Goal: Transaction & Acquisition: Book appointment/travel/reservation

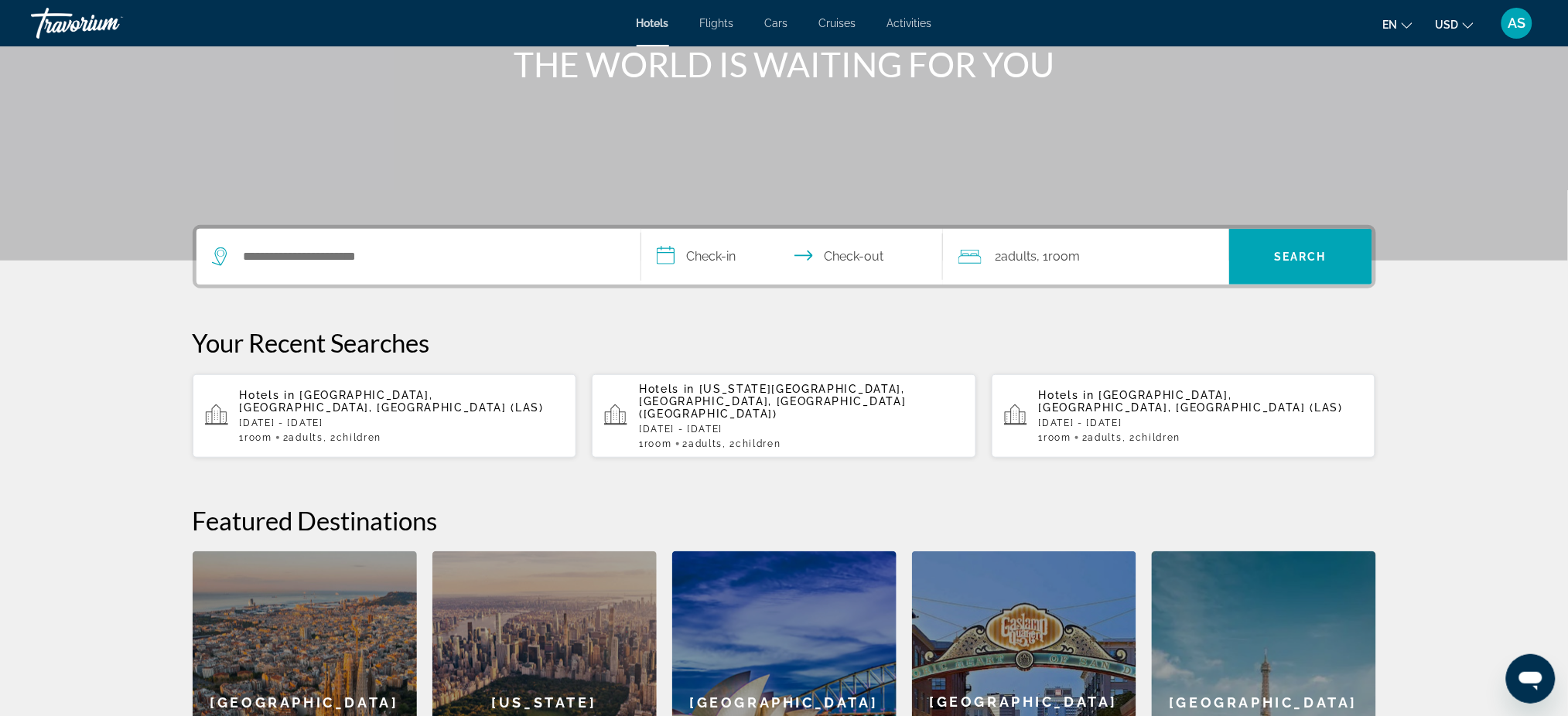
scroll to position [205, 0]
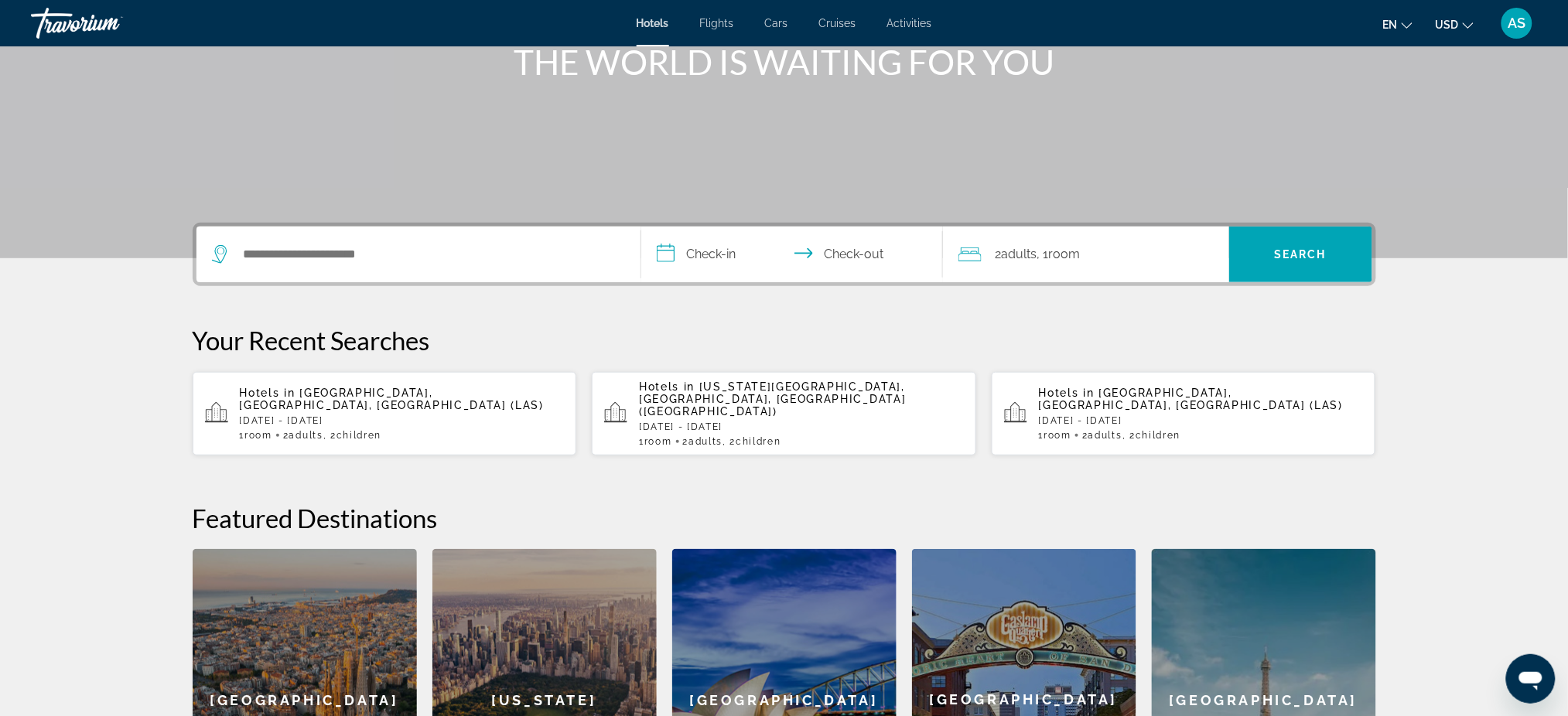
click at [350, 430] on span "Children" at bounding box center [359, 435] width 45 height 10
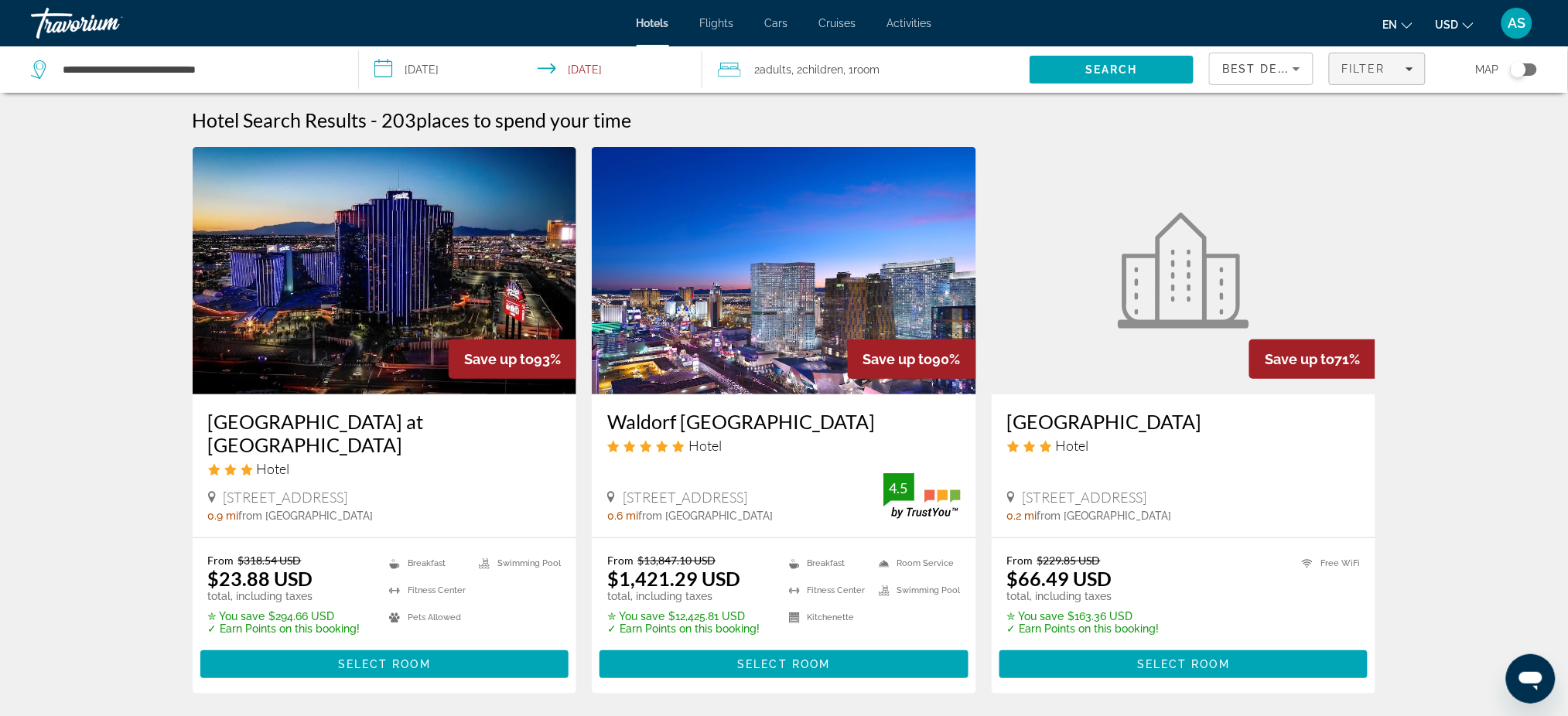
click at [1364, 68] on span "Filter" at bounding box center [1363, 68] width 44 height 12
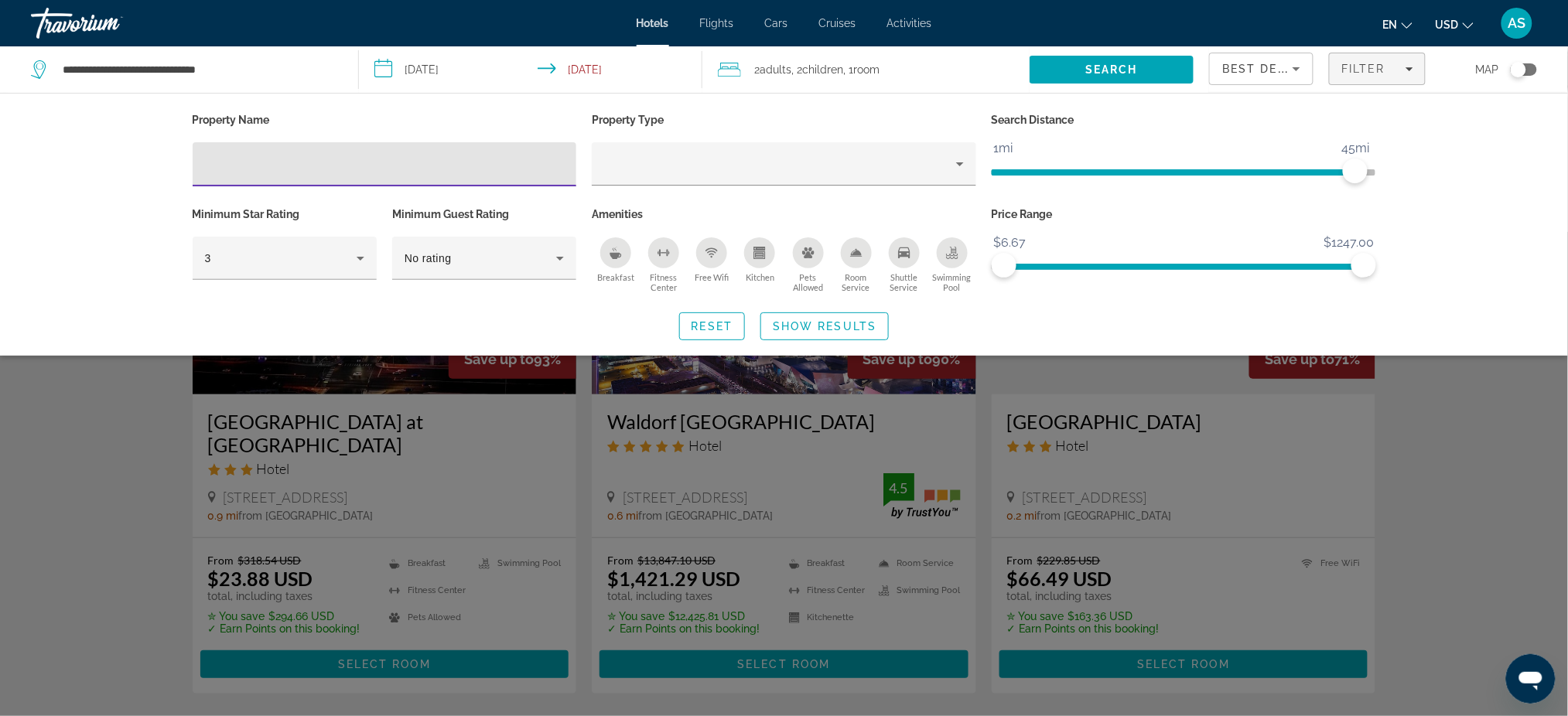
click at [806, 256] on icon "Pets Allowed" at bounding box center [808, 252] width 12 height 10
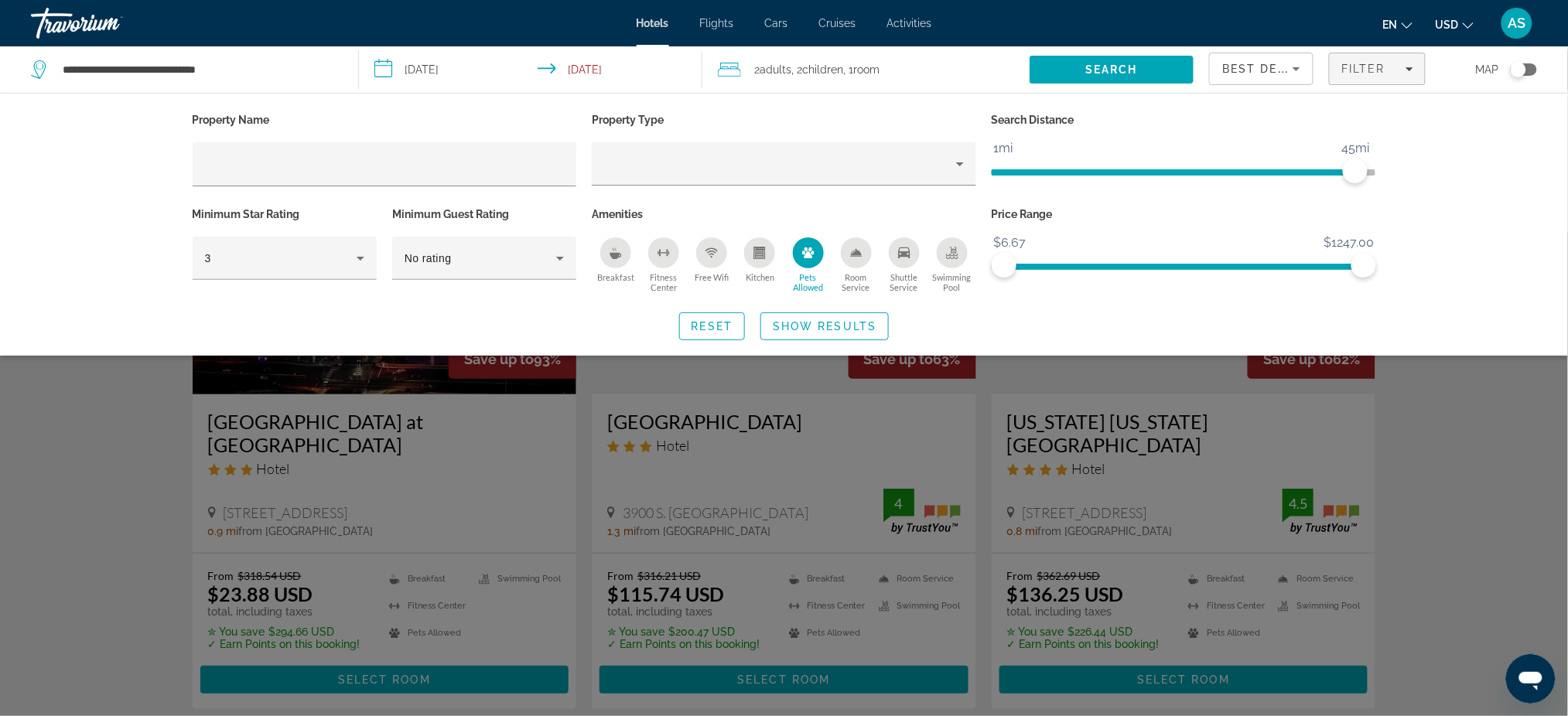
click at [759, 254] on icon "Kitchen" at bounding box center [759, 255] width 9 height 5
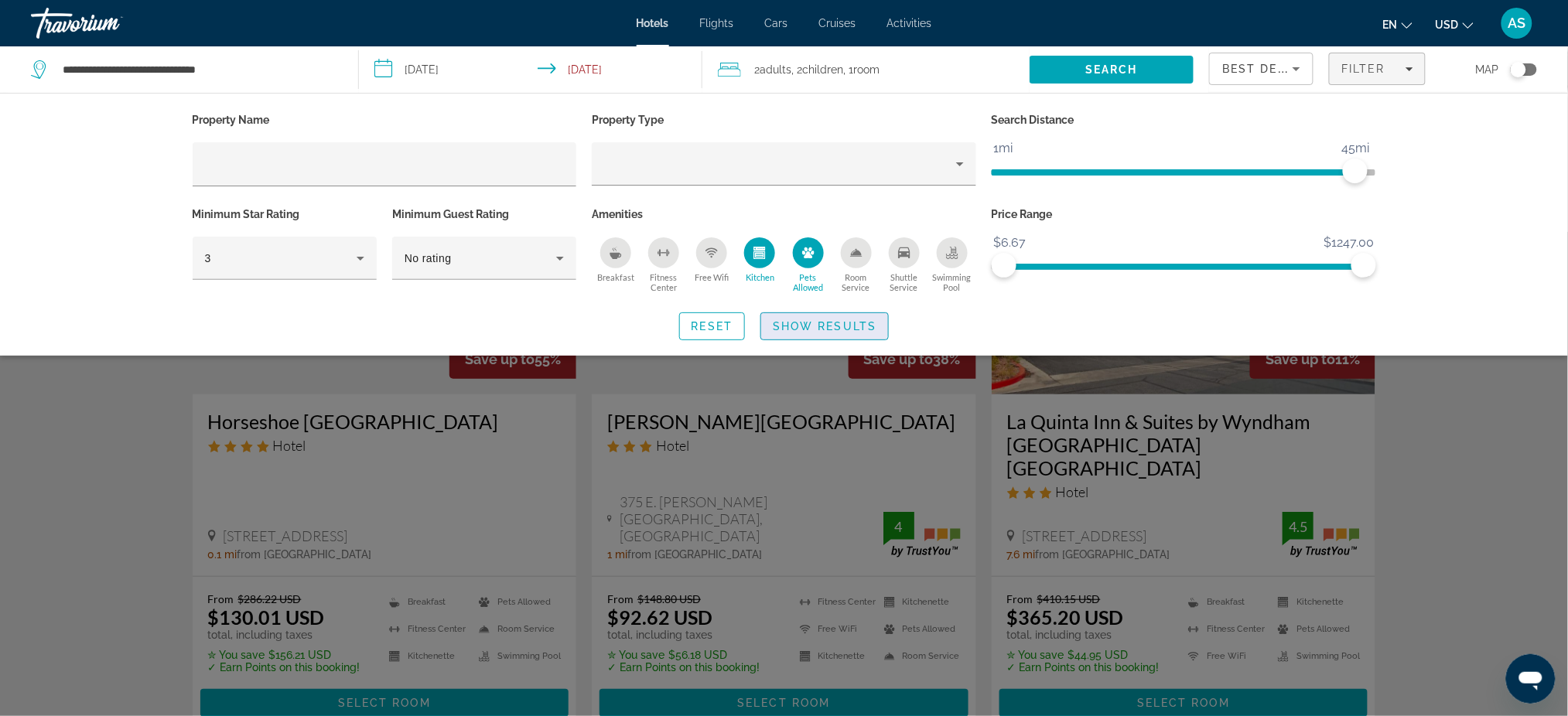
click at [813, 320] on span "Show Results" at bounding box center [824, 326] width 104 height 12
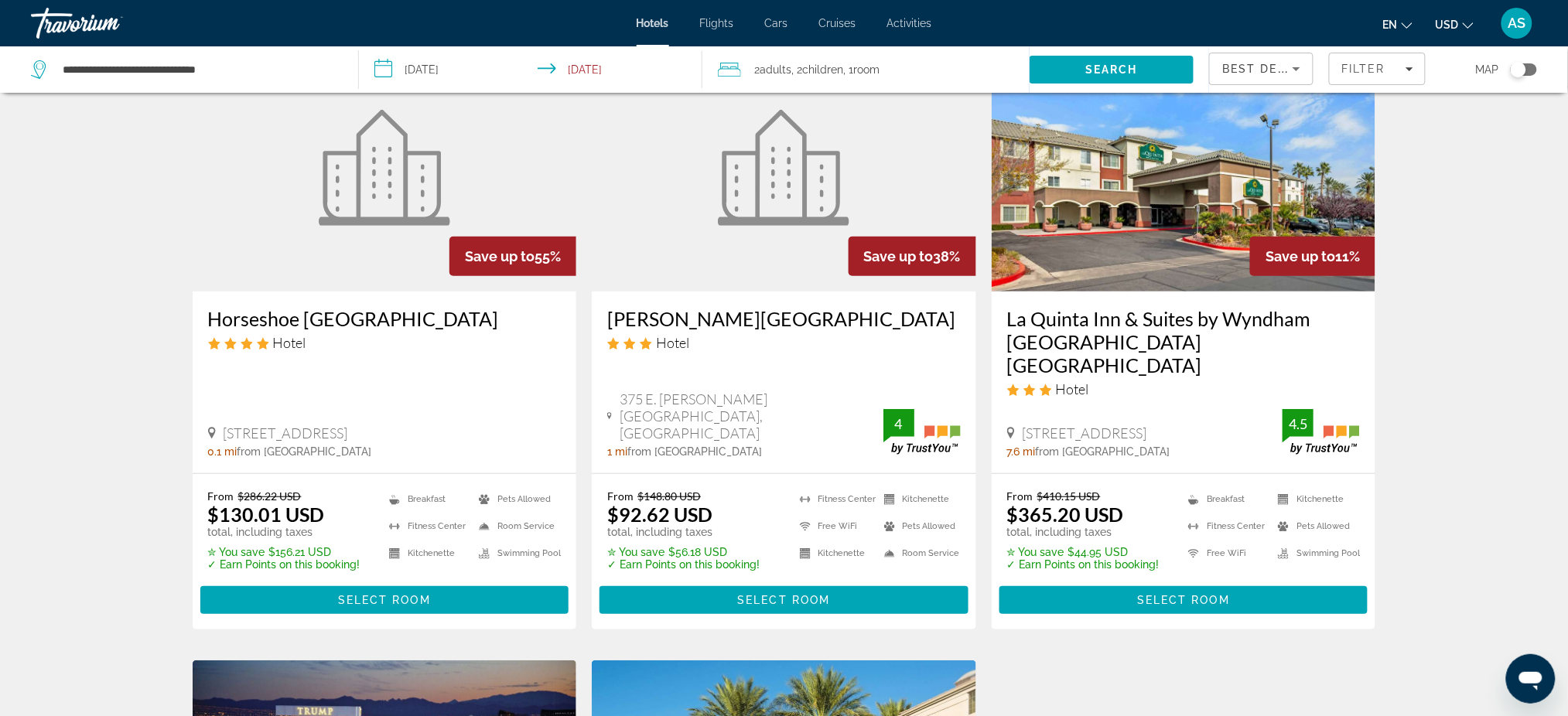
scroll to position [76, 0]
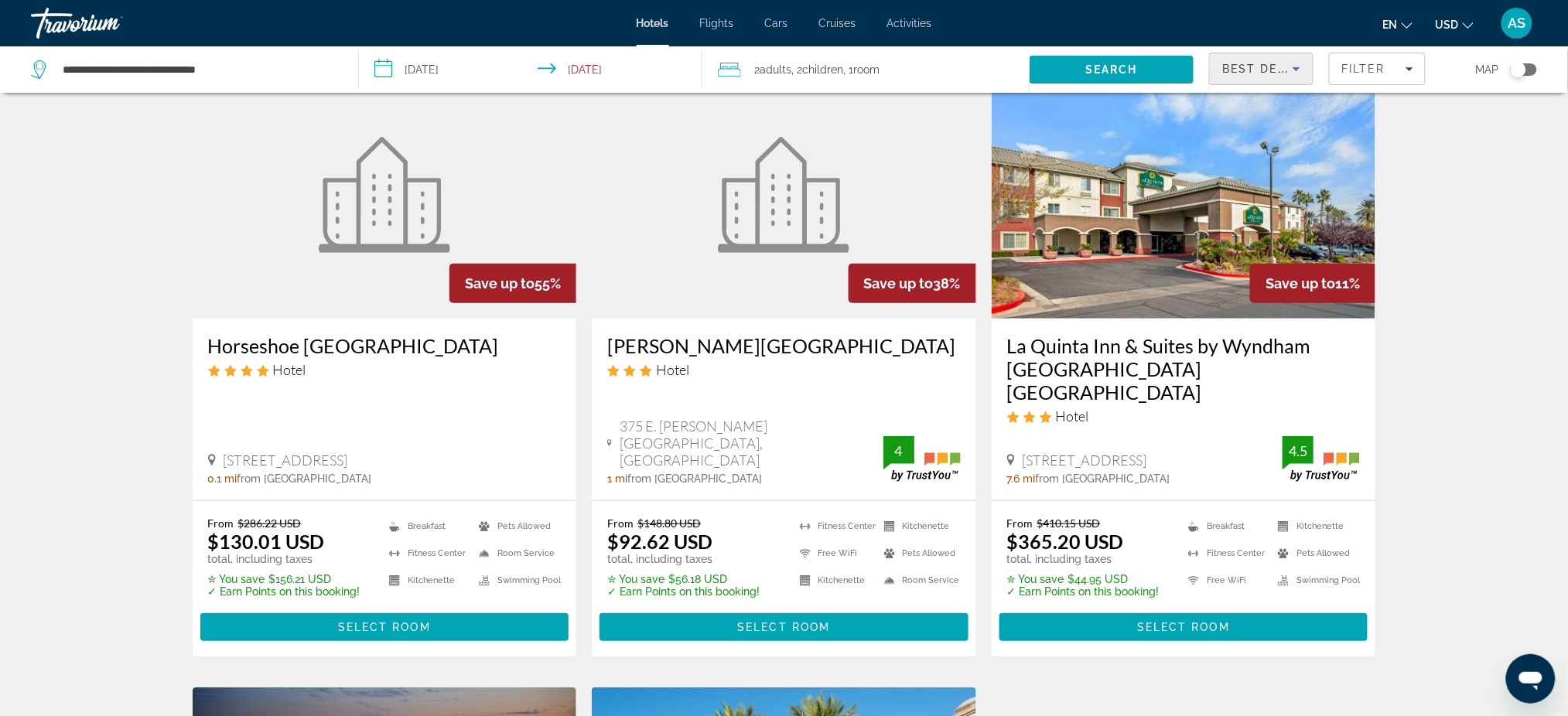
click at [1271, 63] on span "Best Deals" at bounding box center [1262, 68] width 81 height 12
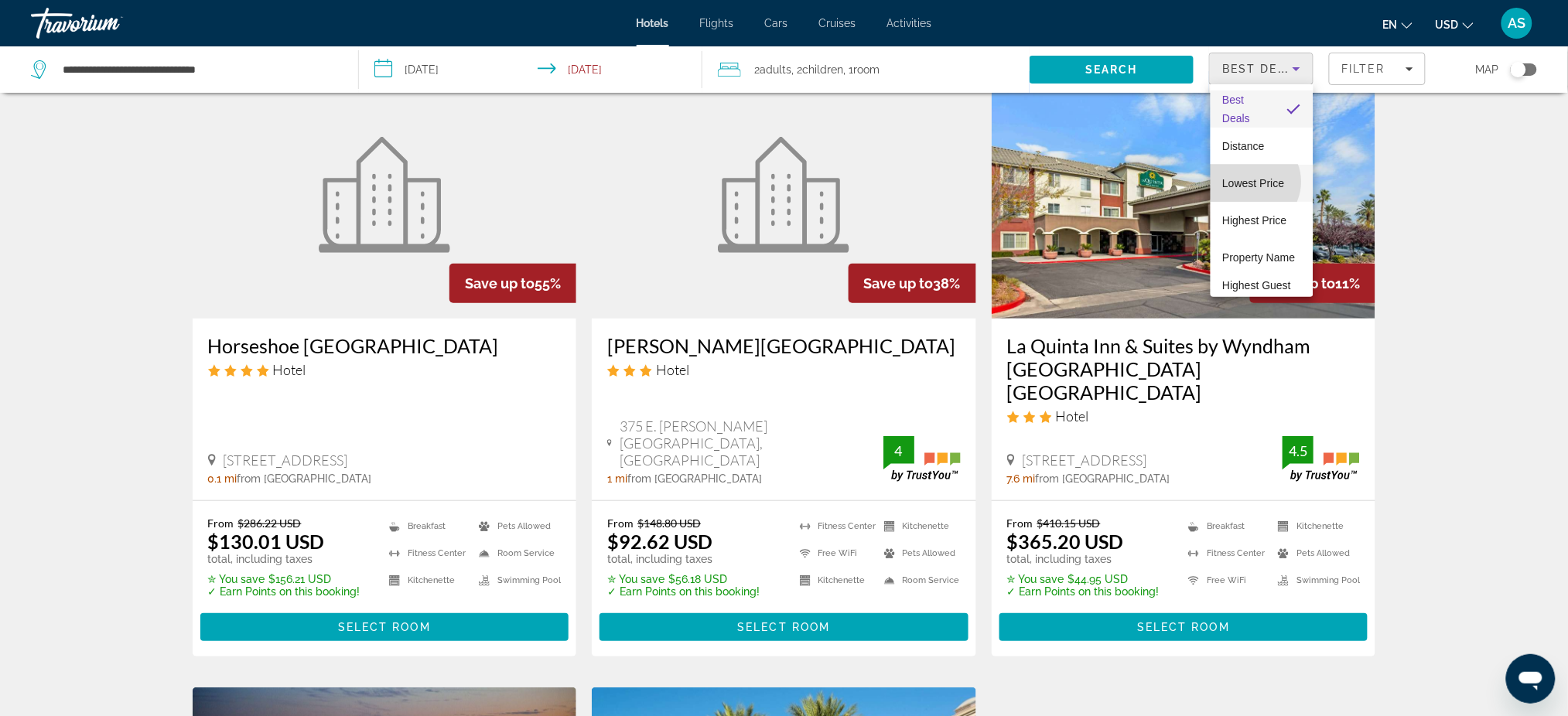
click at [1251, 182] on span "Lowest Price" at bounding box center [1253, 183] width 62 height 12
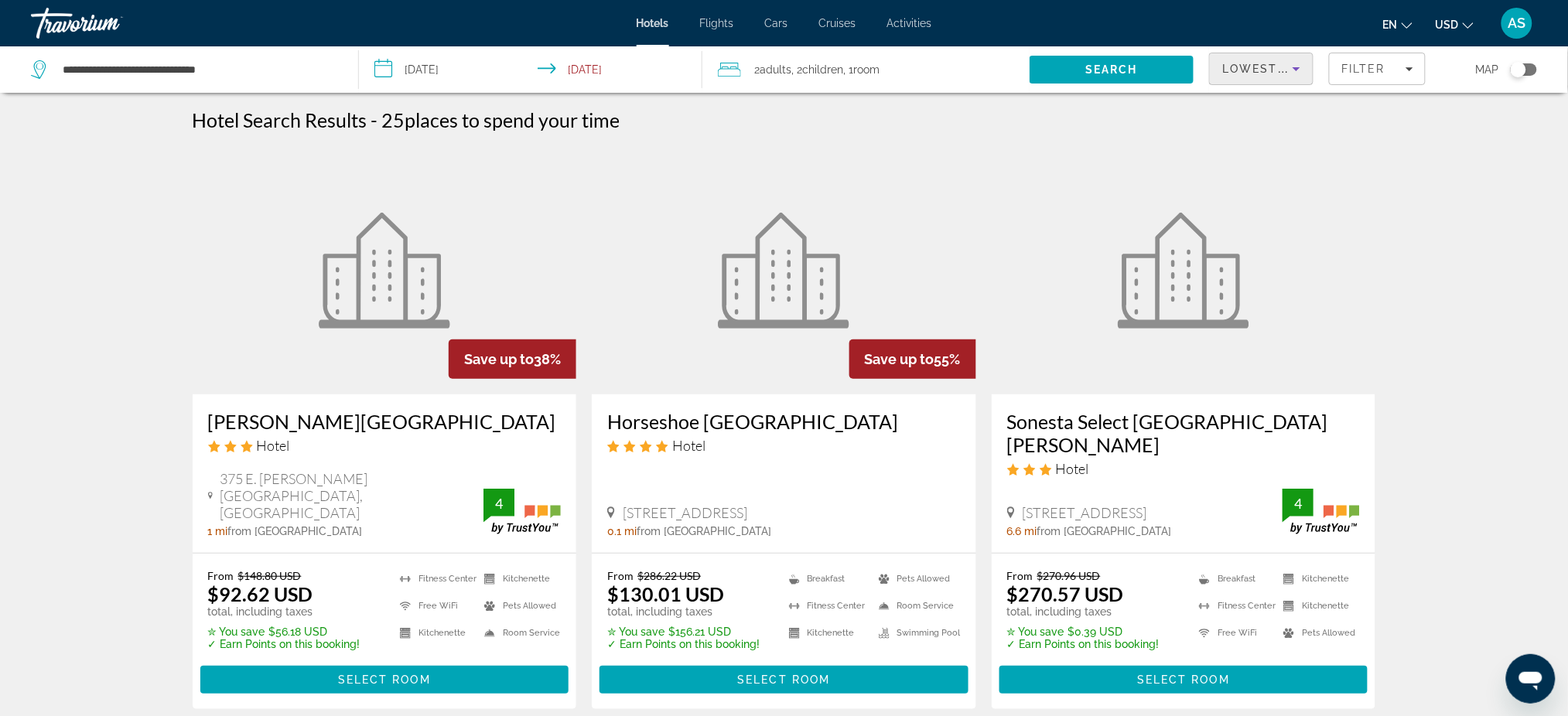
click at [711, 419] on h3 "Horseshoe [GEOGRAPHIC_DATA]" at bounding box center [783, 421] width 353 height 23
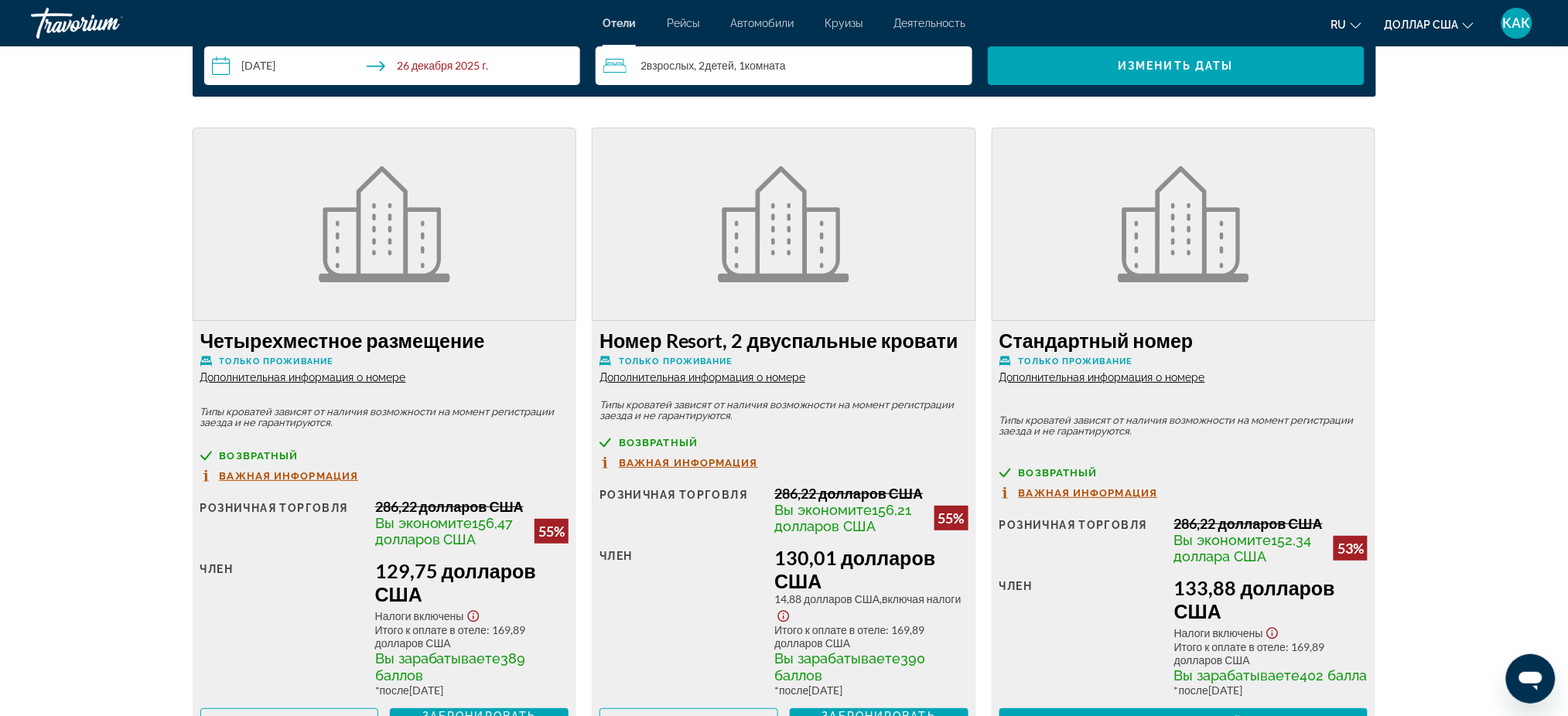
scroll to position [2164, 0]
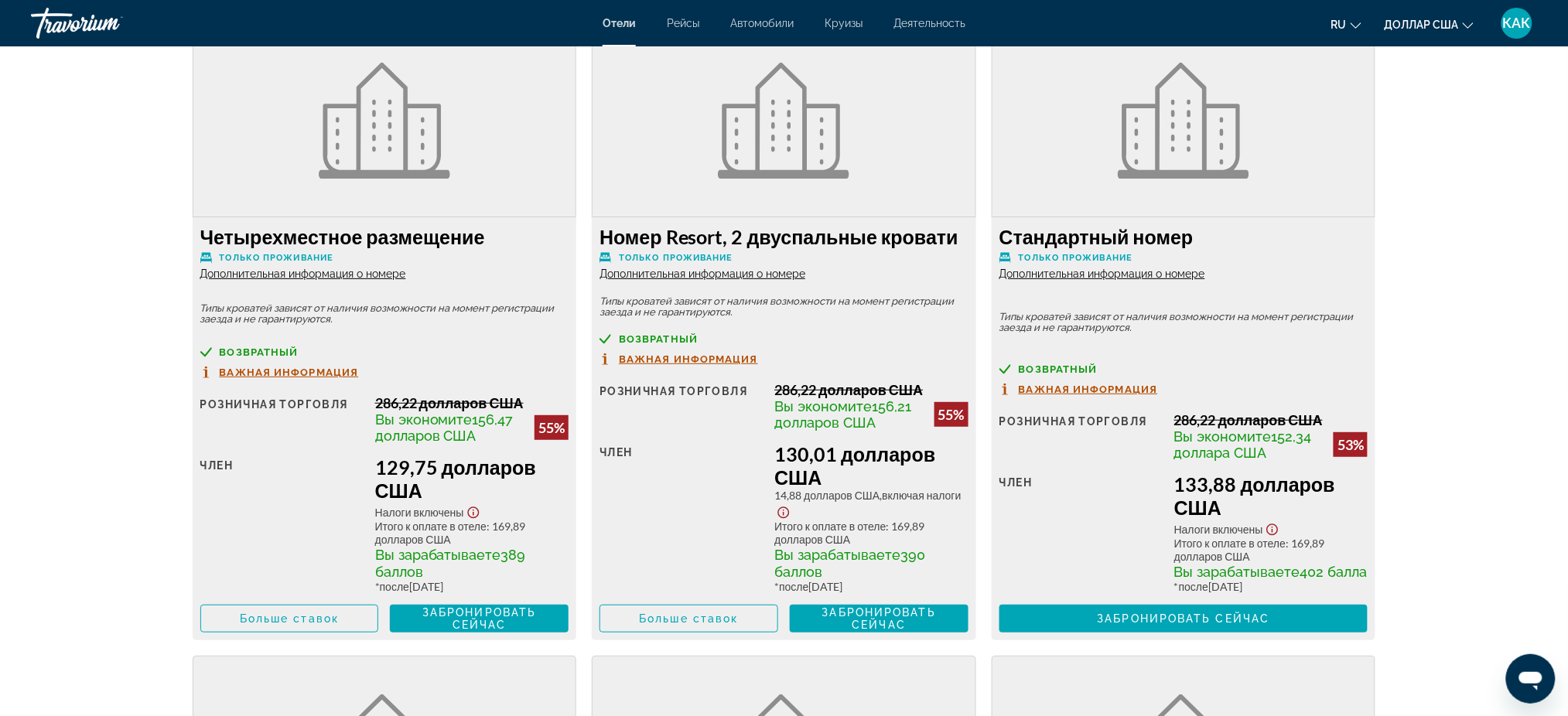
click at [777, 273] on font "Дополнительная информация о номере" at bounding box center [702, 273] width 206 height 12
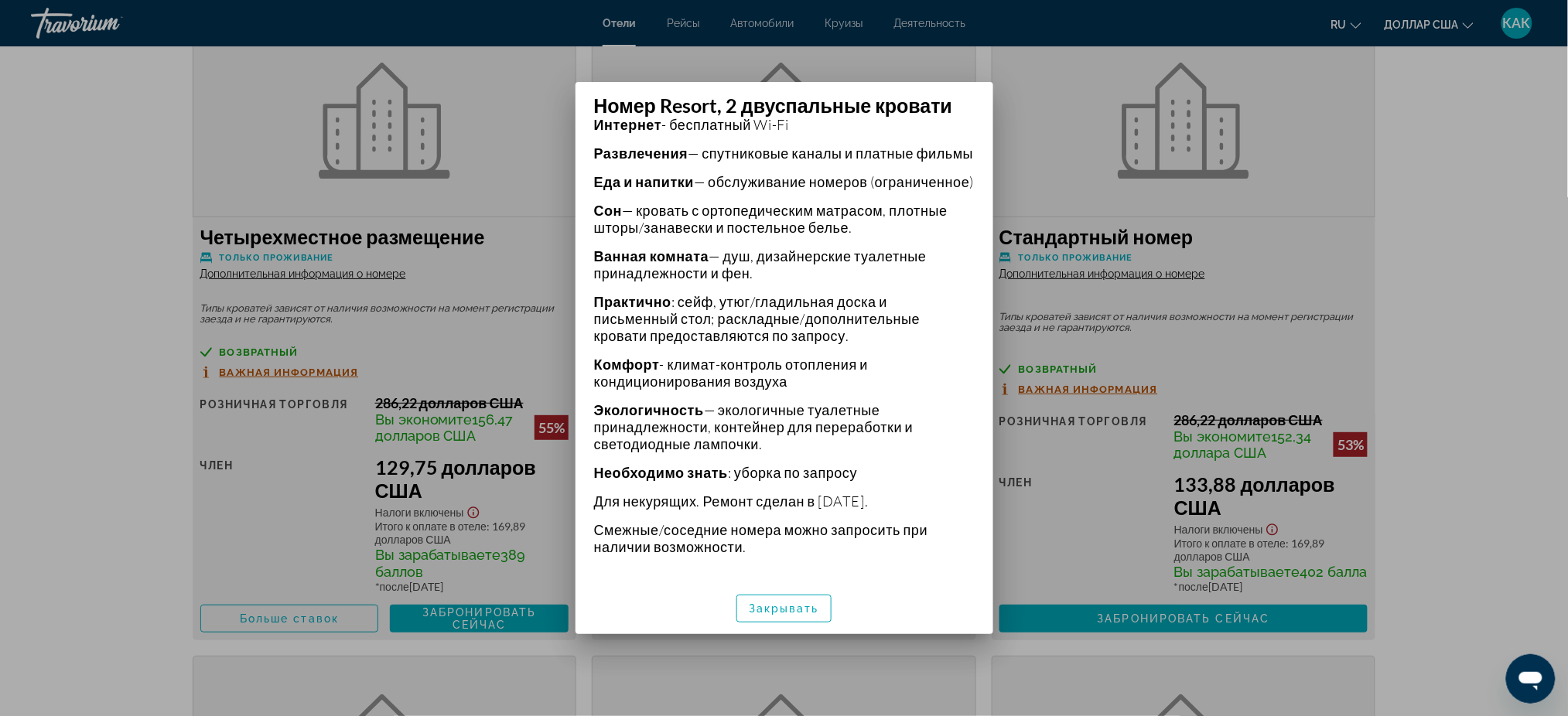
scroll to position [490, 0]
click at [796, 612] on font "Закрывать" at bounding box center [784, 608] width 70 height 12
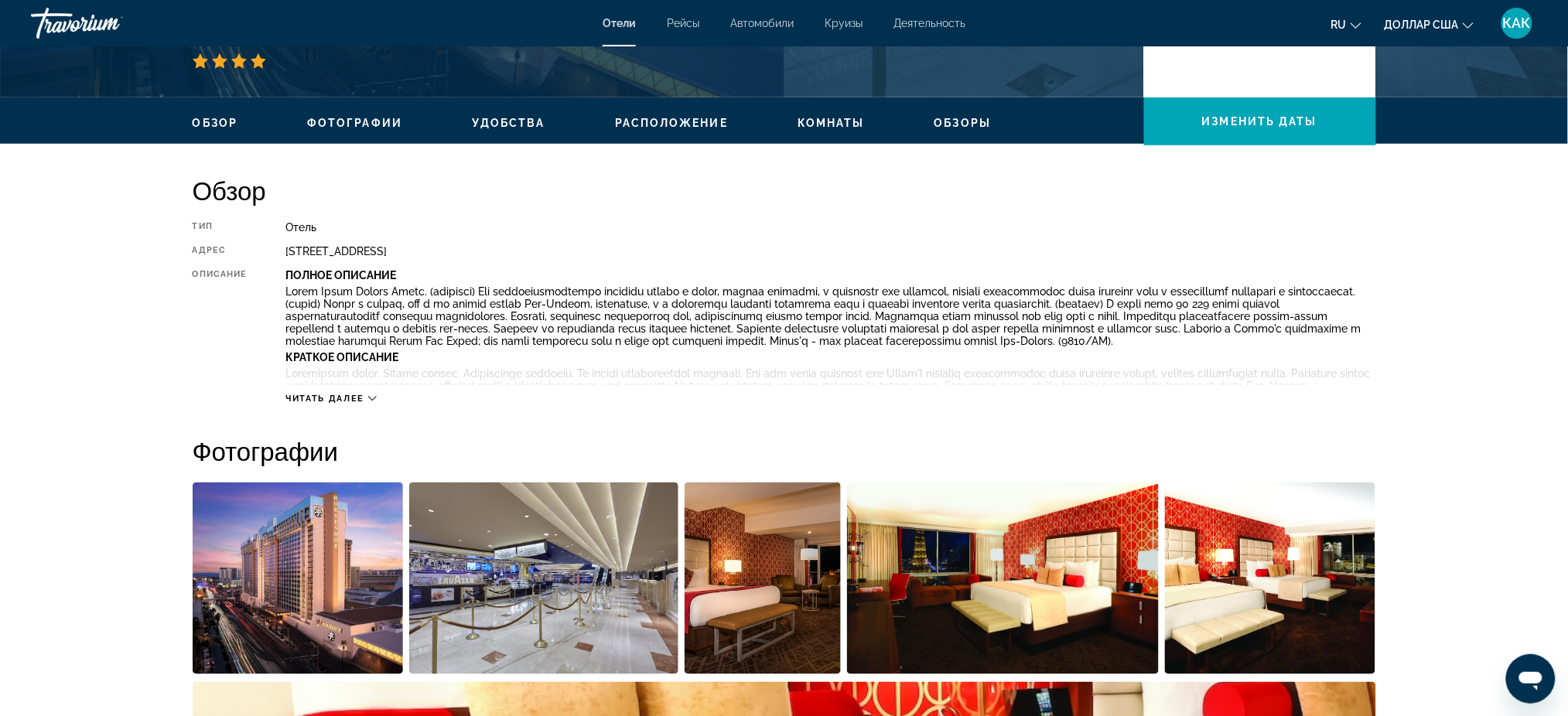
scroll to position [514, 0]
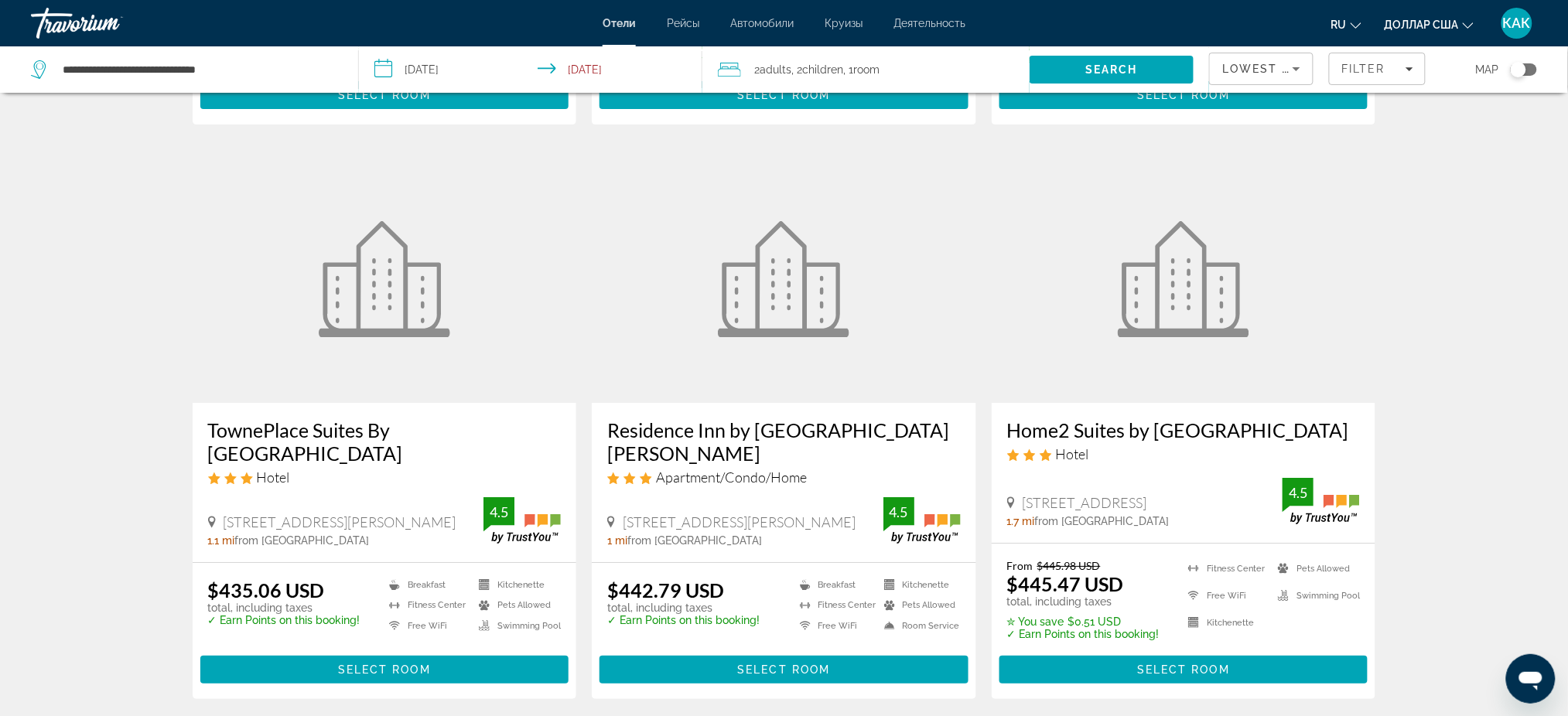
scroll to position [1958, 0]
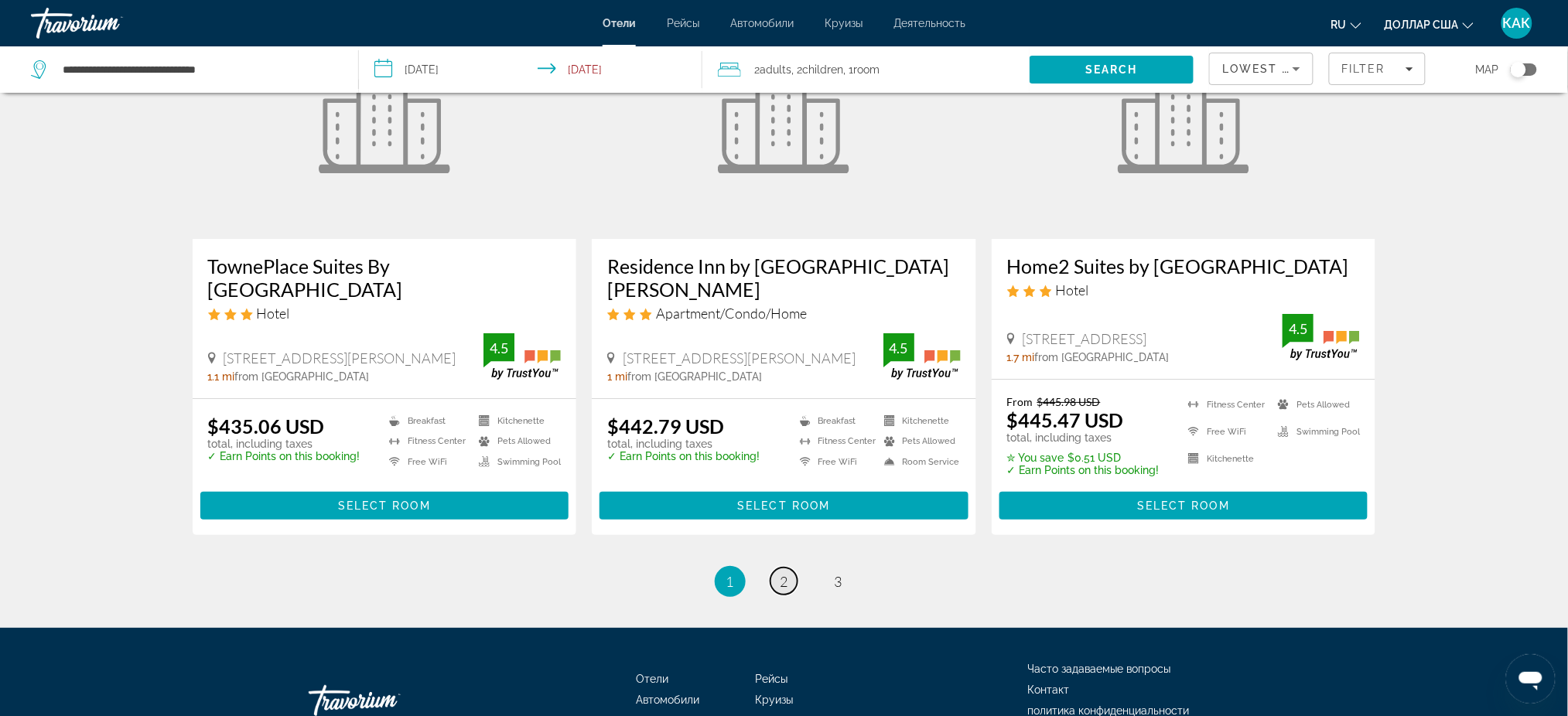
click at [780, 572] on span "2" at bounding box center [784, 581] width 8 height 17
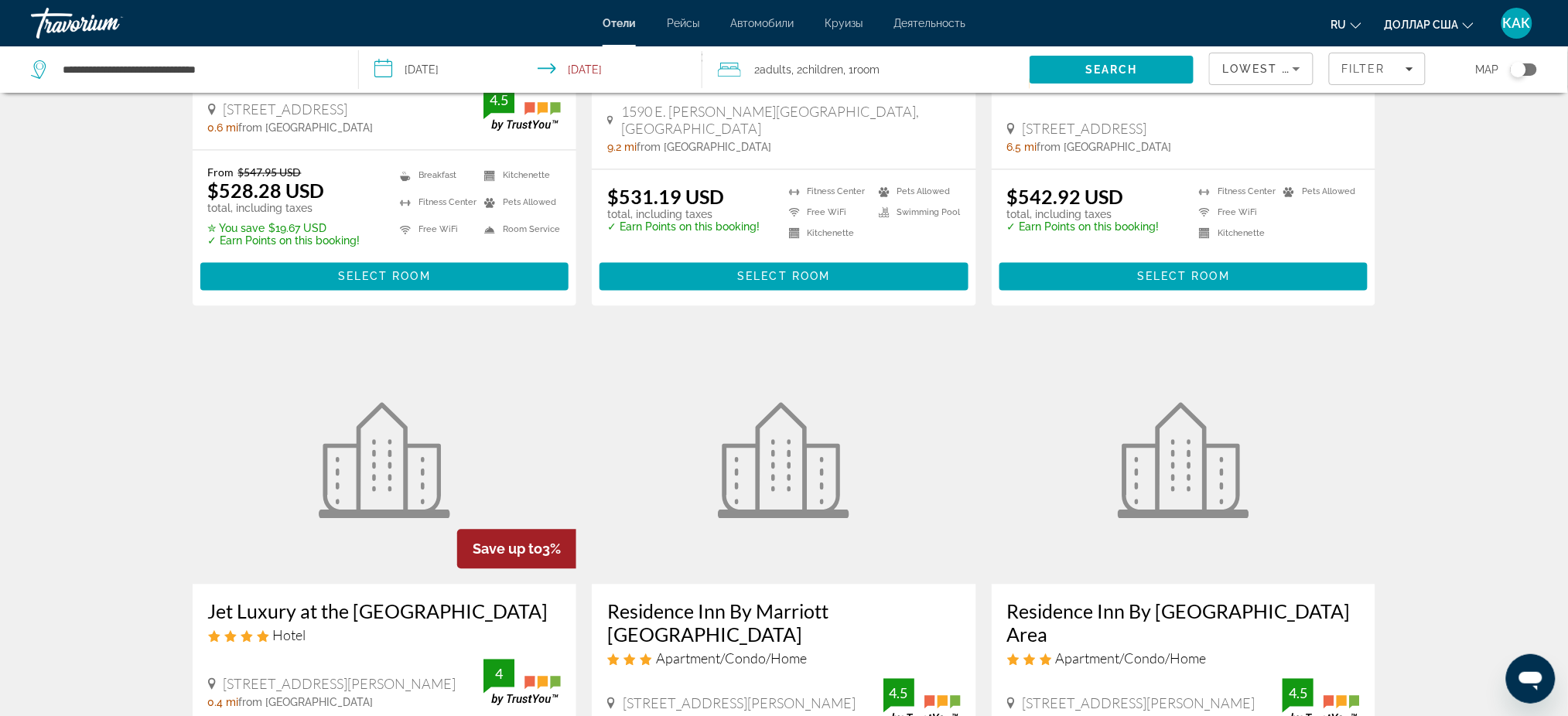
scroll to position [927, 0]
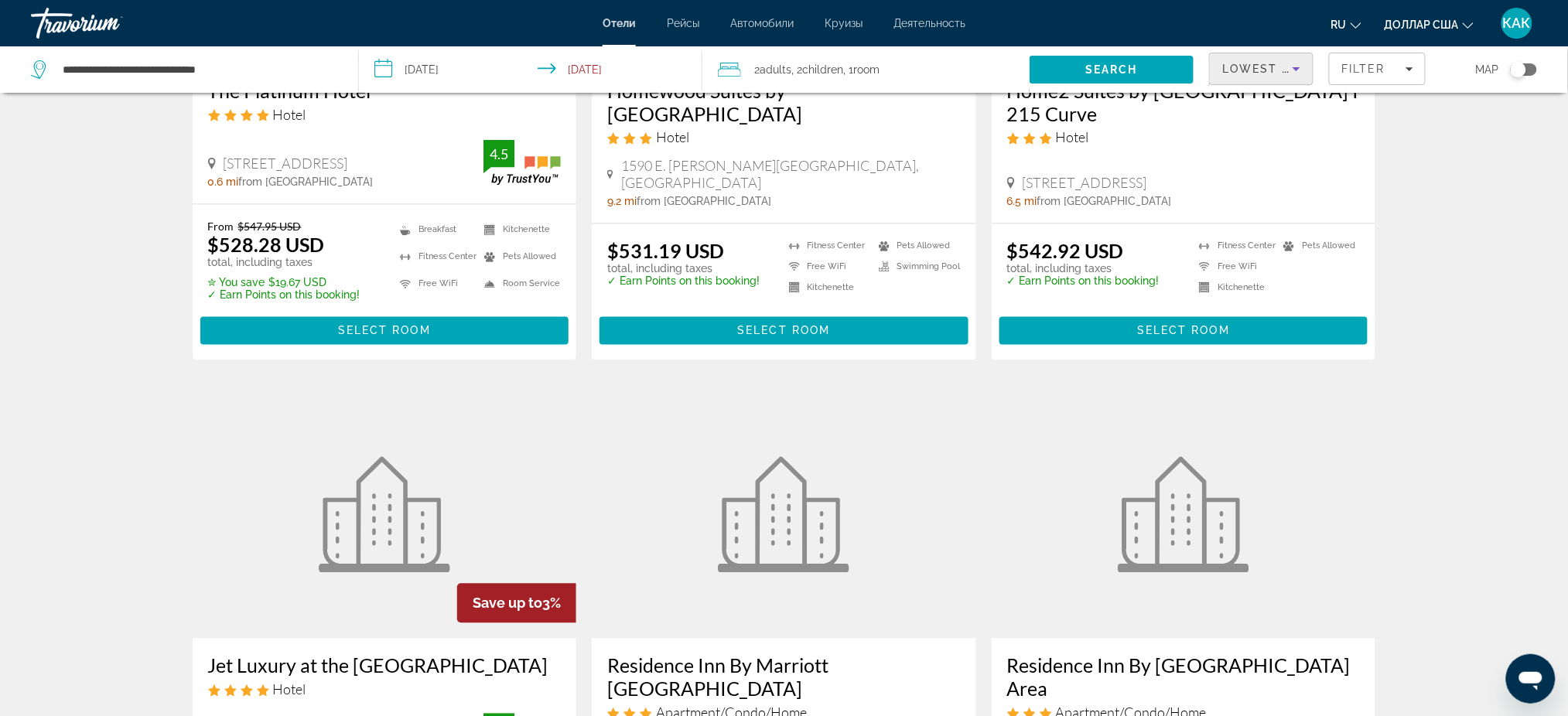
click at [1275, 71] on span "Lowest Price" at bounding box center [1271, 68] width 99 height 12
click at [1452, 395] on div at bounding box center [784, 358] width 1568 height 716
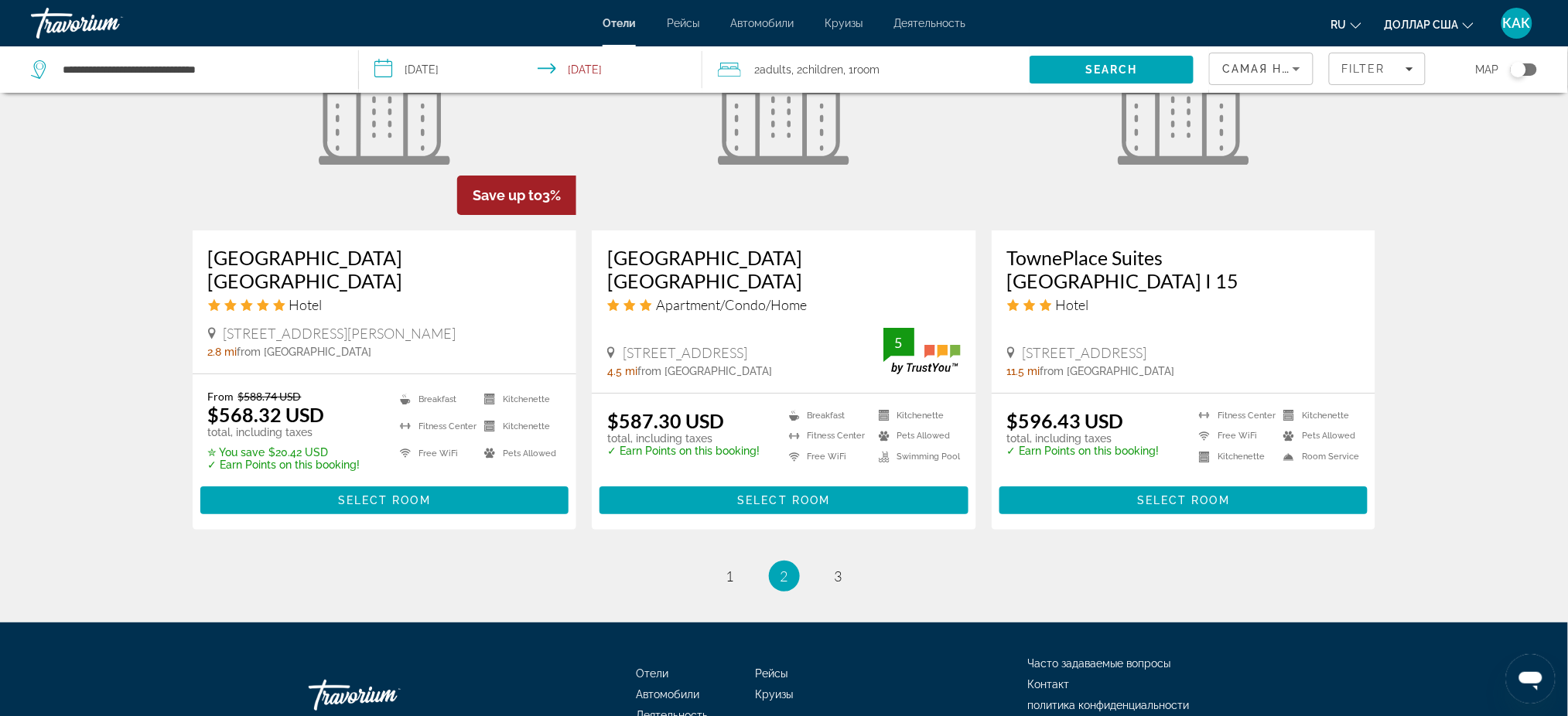
scroll to position [1975, 0]
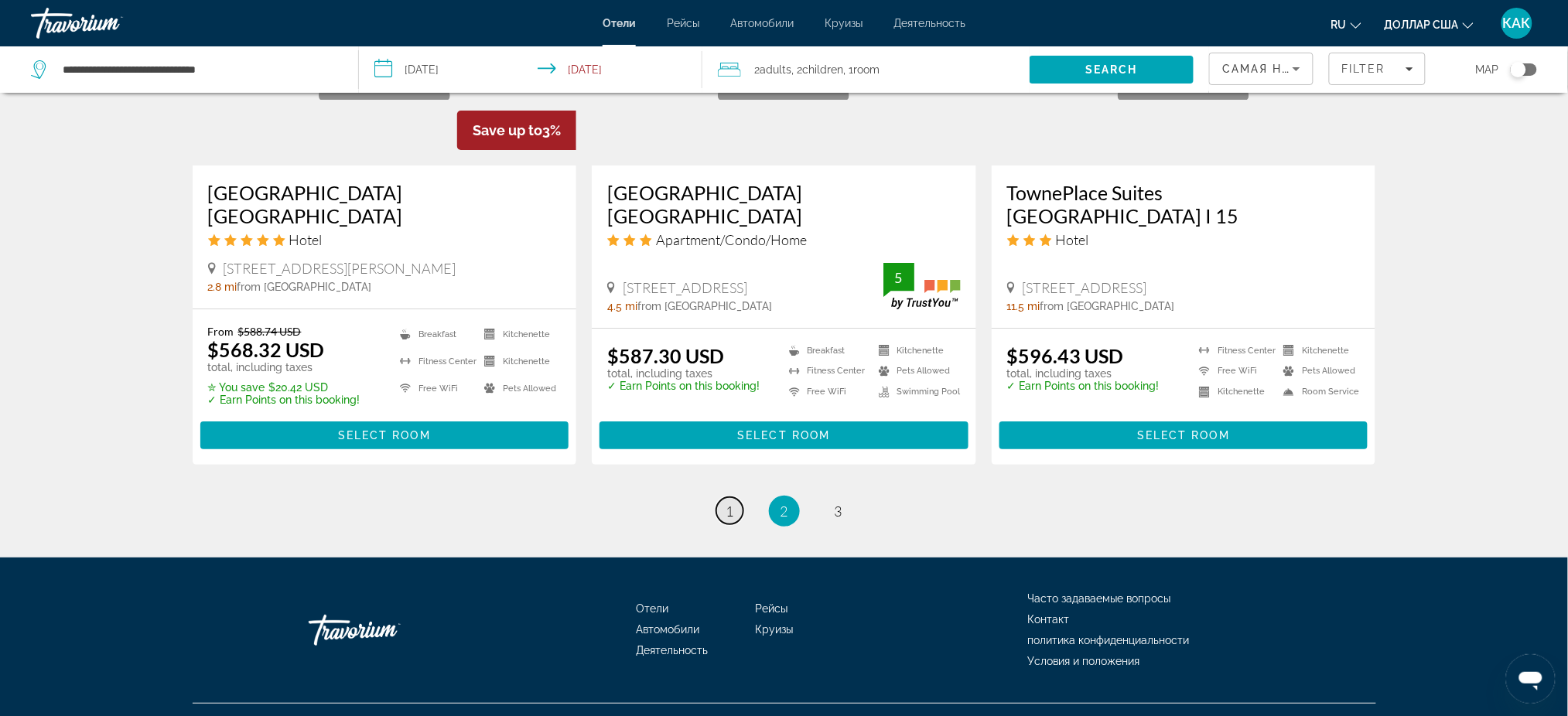
click at [732, 502] on span "1" at bounding box center [730, 511] width 8 height 17
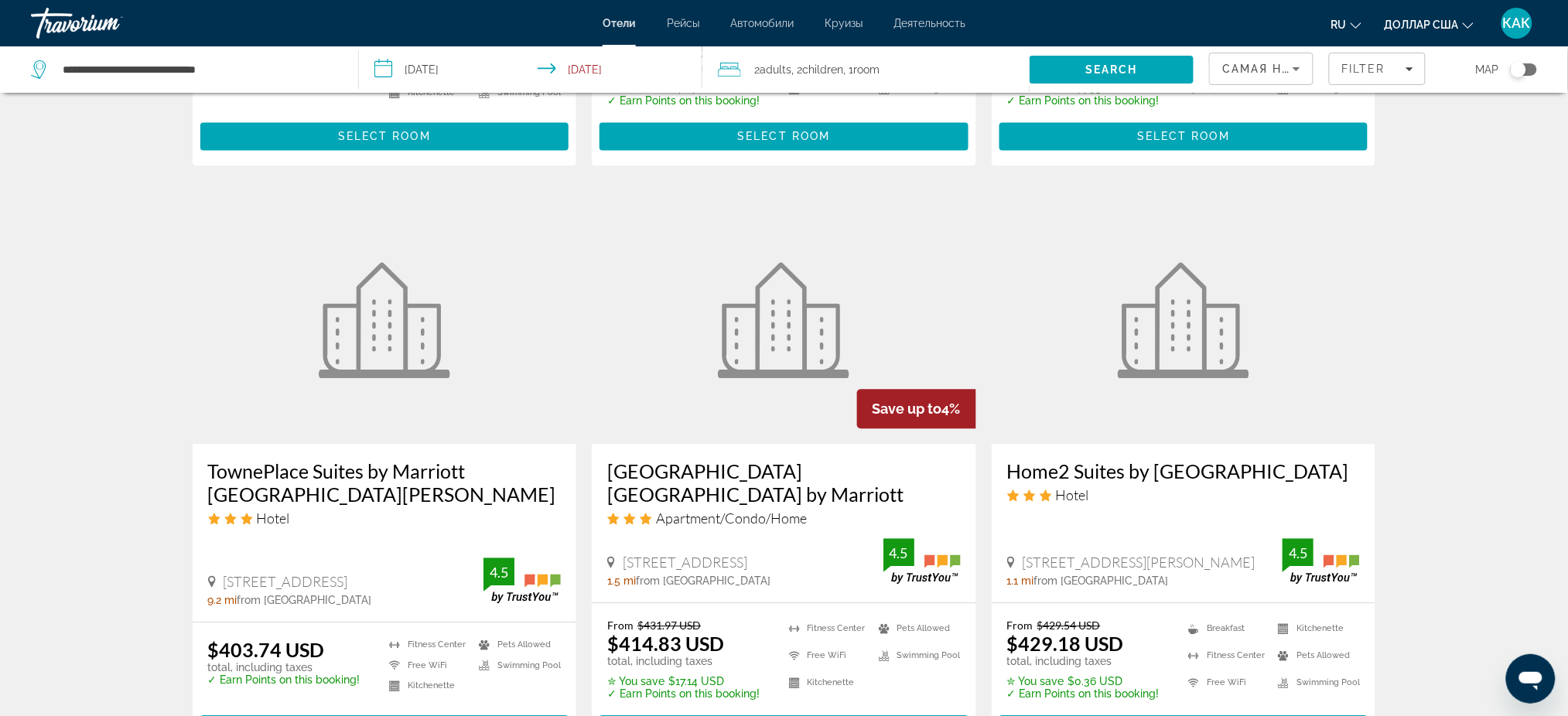
scroll to position [1237, 0]
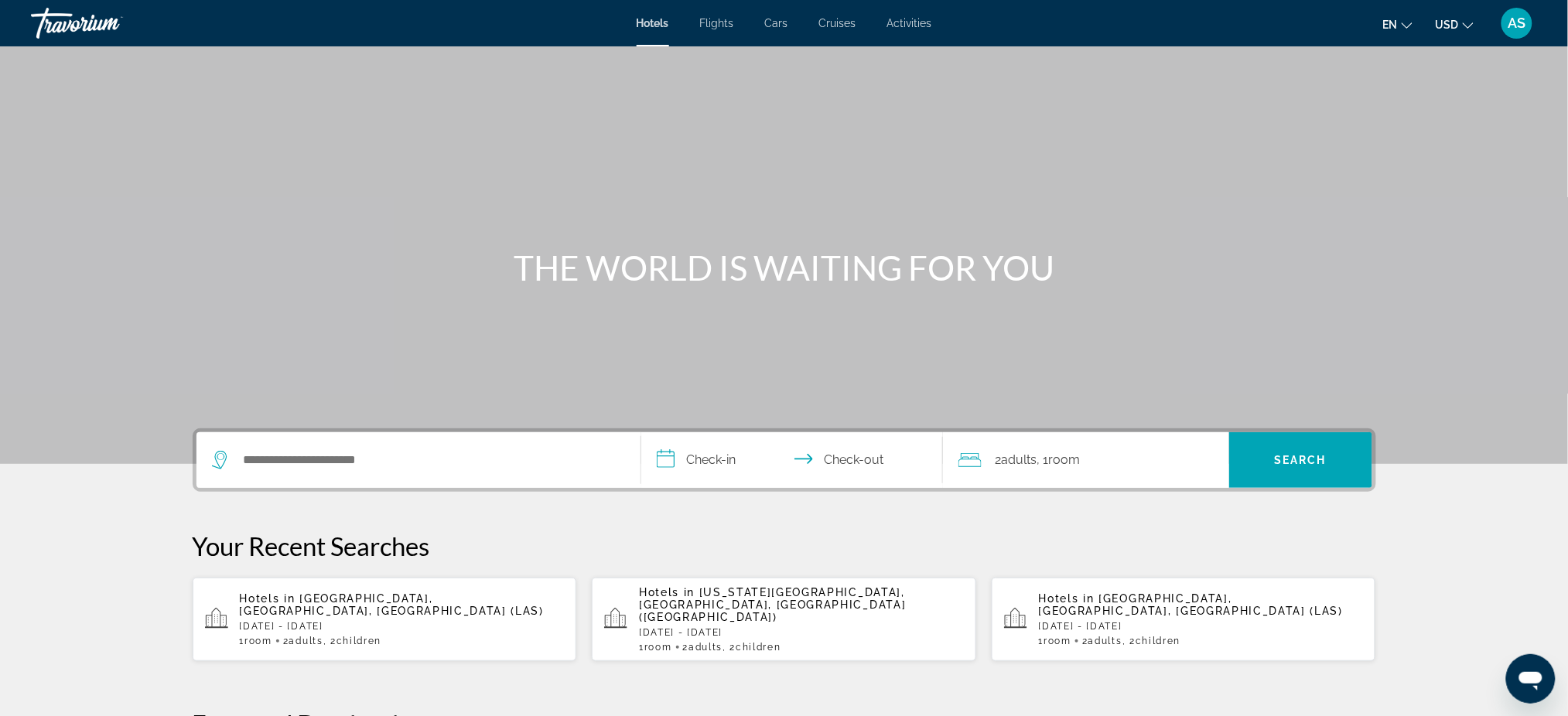
click at [420, 592] on span "[GEOGRAPHIC_DATA], [GEOGRAPHIC_DATA], [GEOGRAPHIC_DATA] (LAS)" at bounding box center [392, 605] width 304 height 25
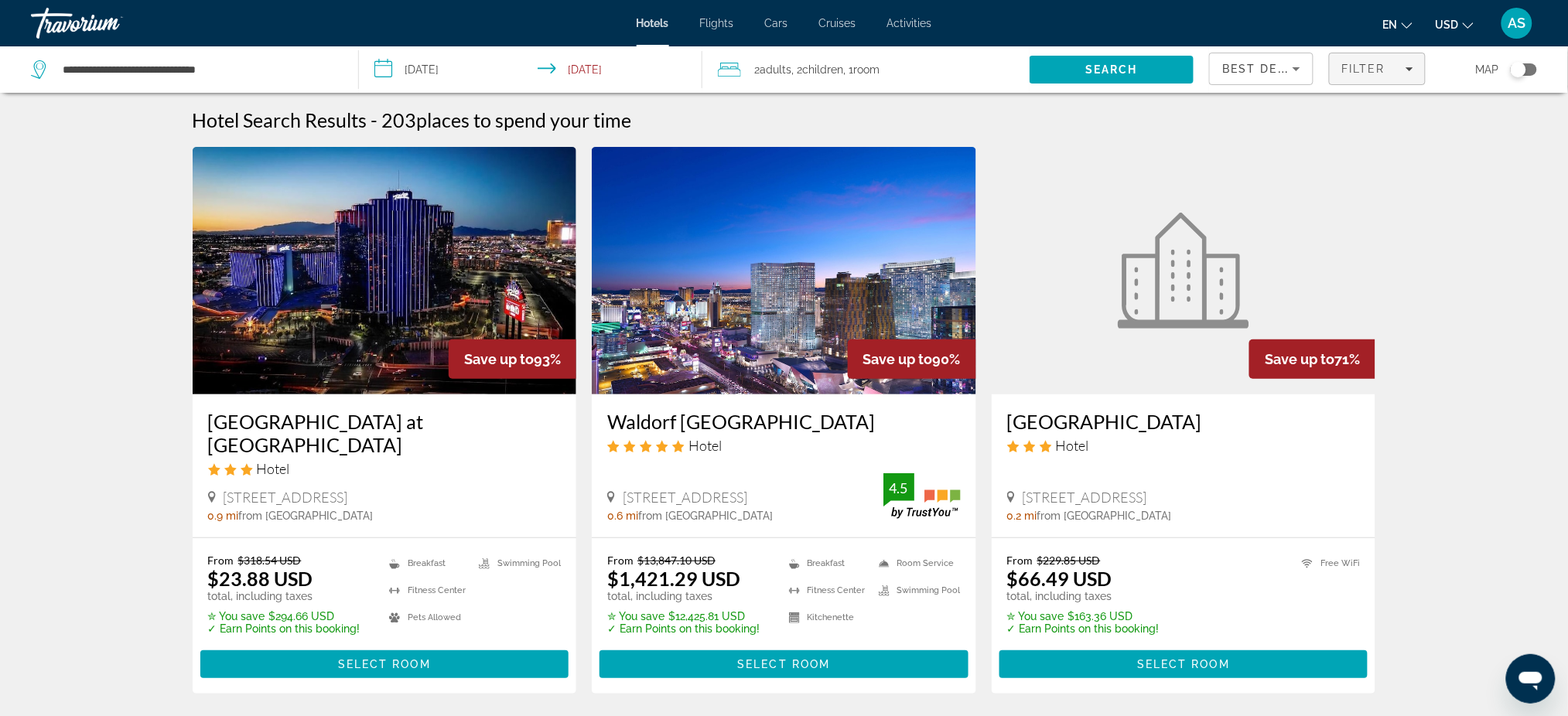
click at [1369, 67] on span "Filter" at bounding box center [1363, 68] width 44 height 12
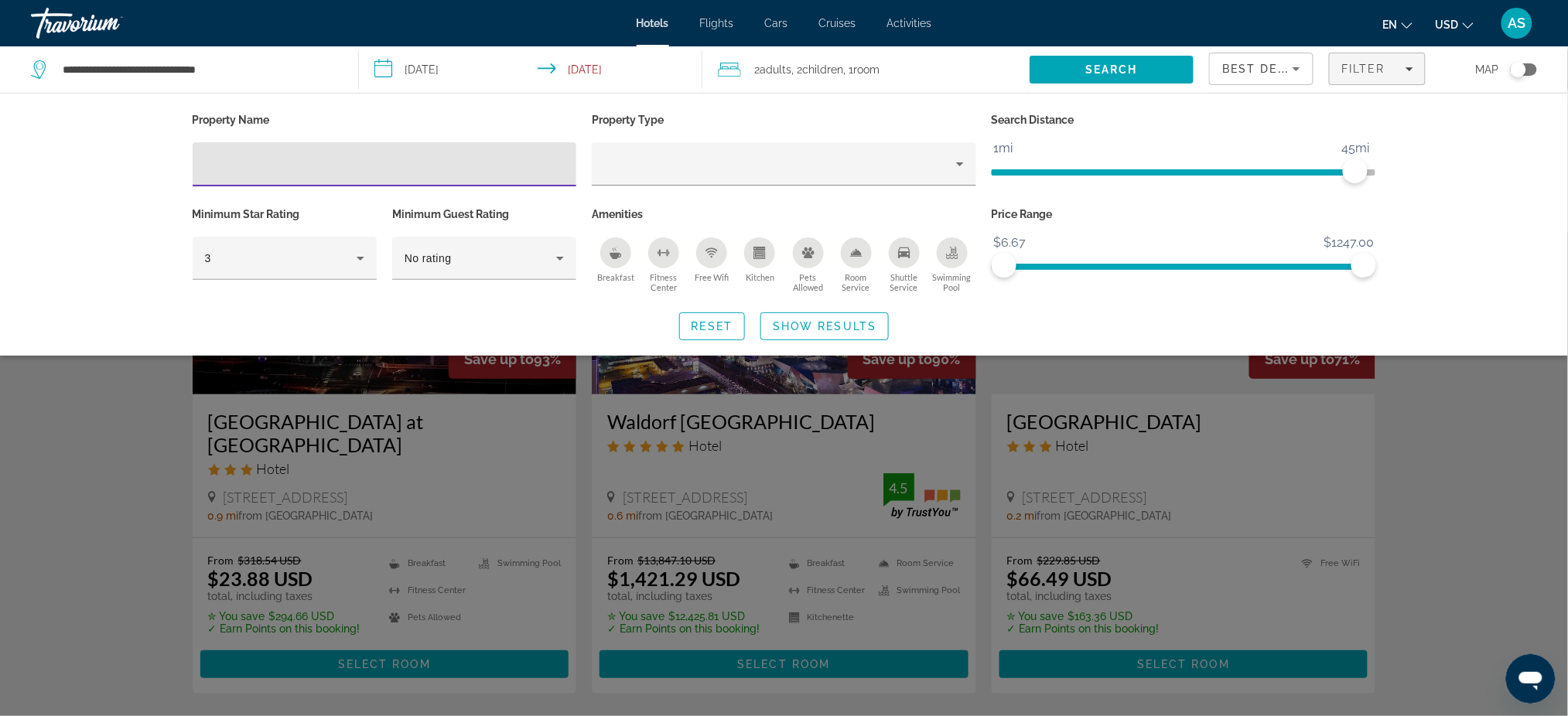
click at [808, 253] on icon "Pets Allowed" at bounding box center [808, 252] width 12 height 10
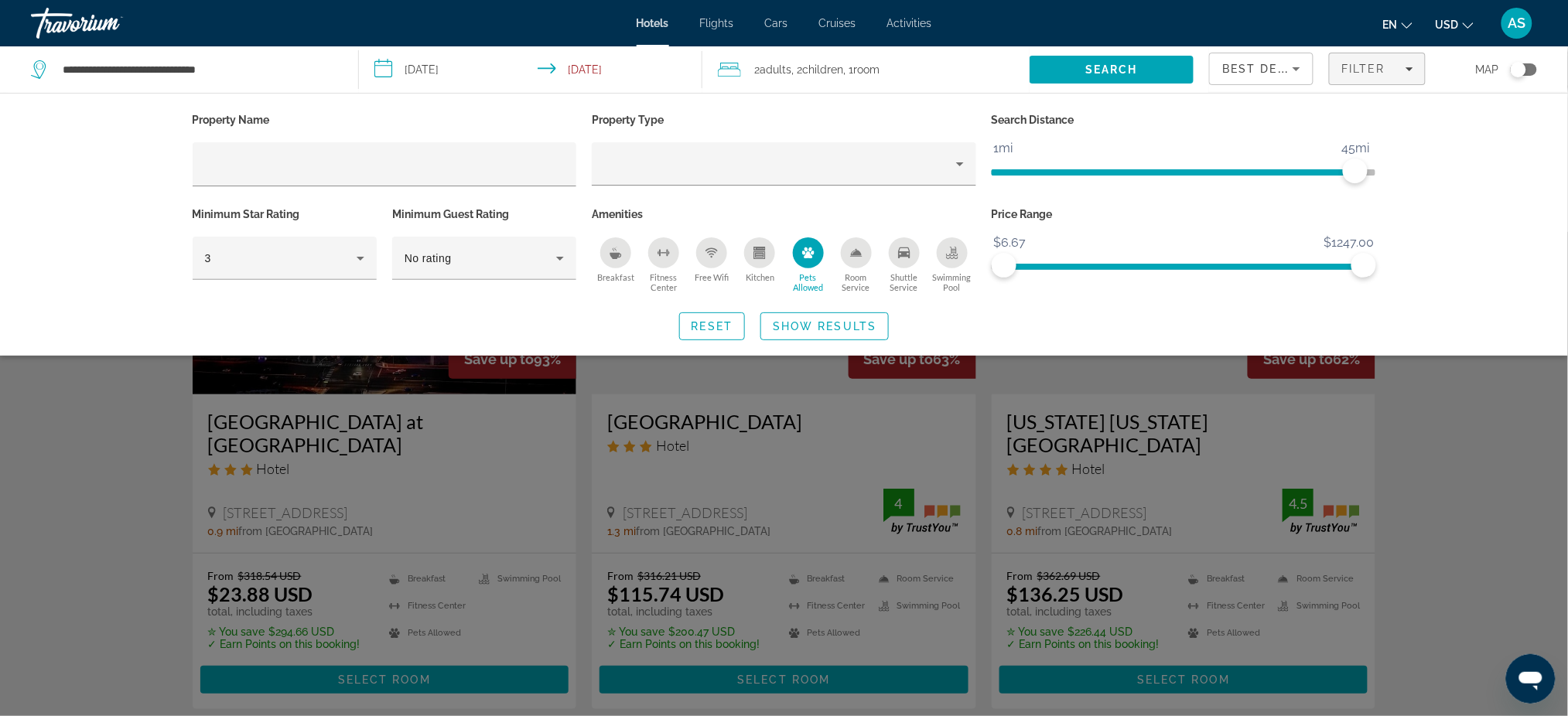
click at [770, 254] on div "Kitchen" at bounding box center [759, 253] width 31 height 31
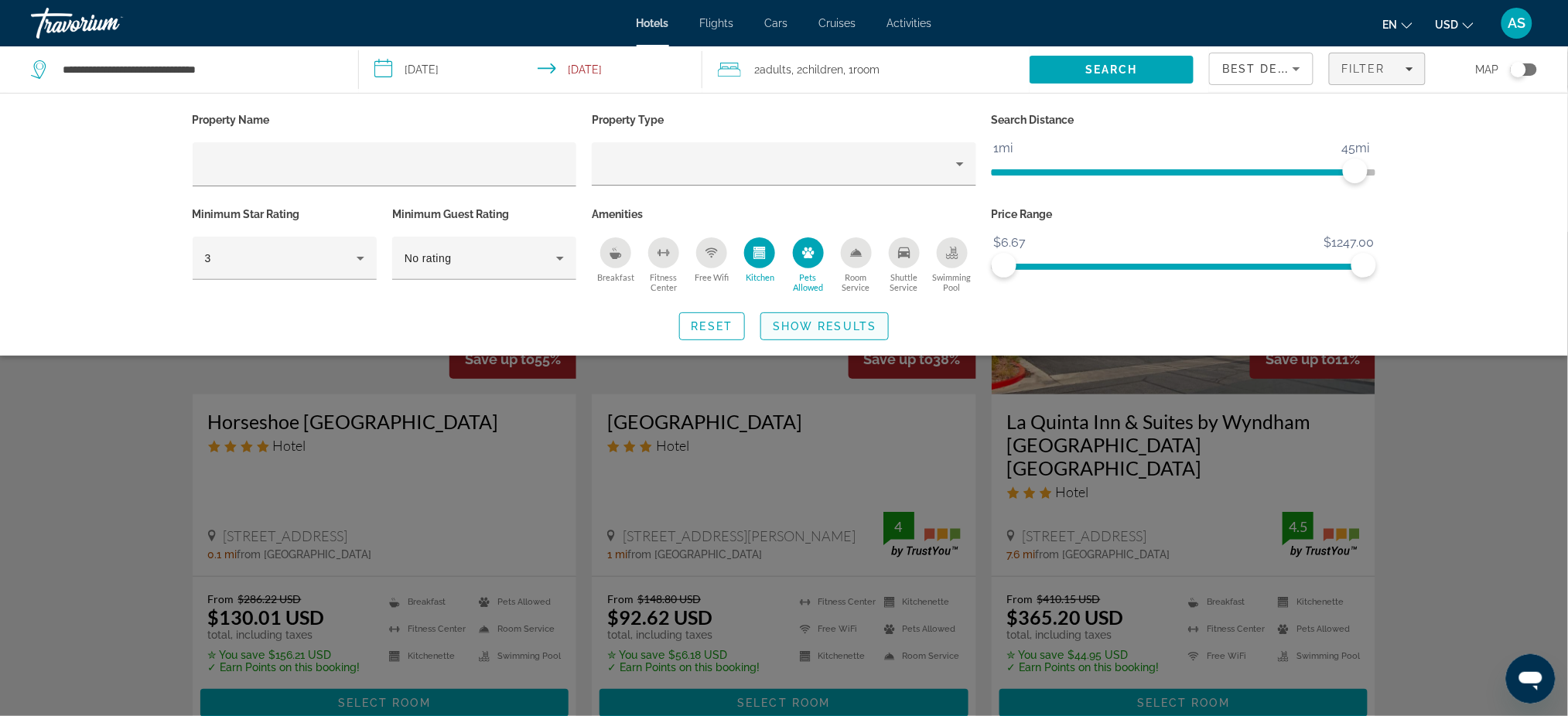
click at [799, 327] on span "Show Results" at bounding box center [824, 326] width 104 height 12
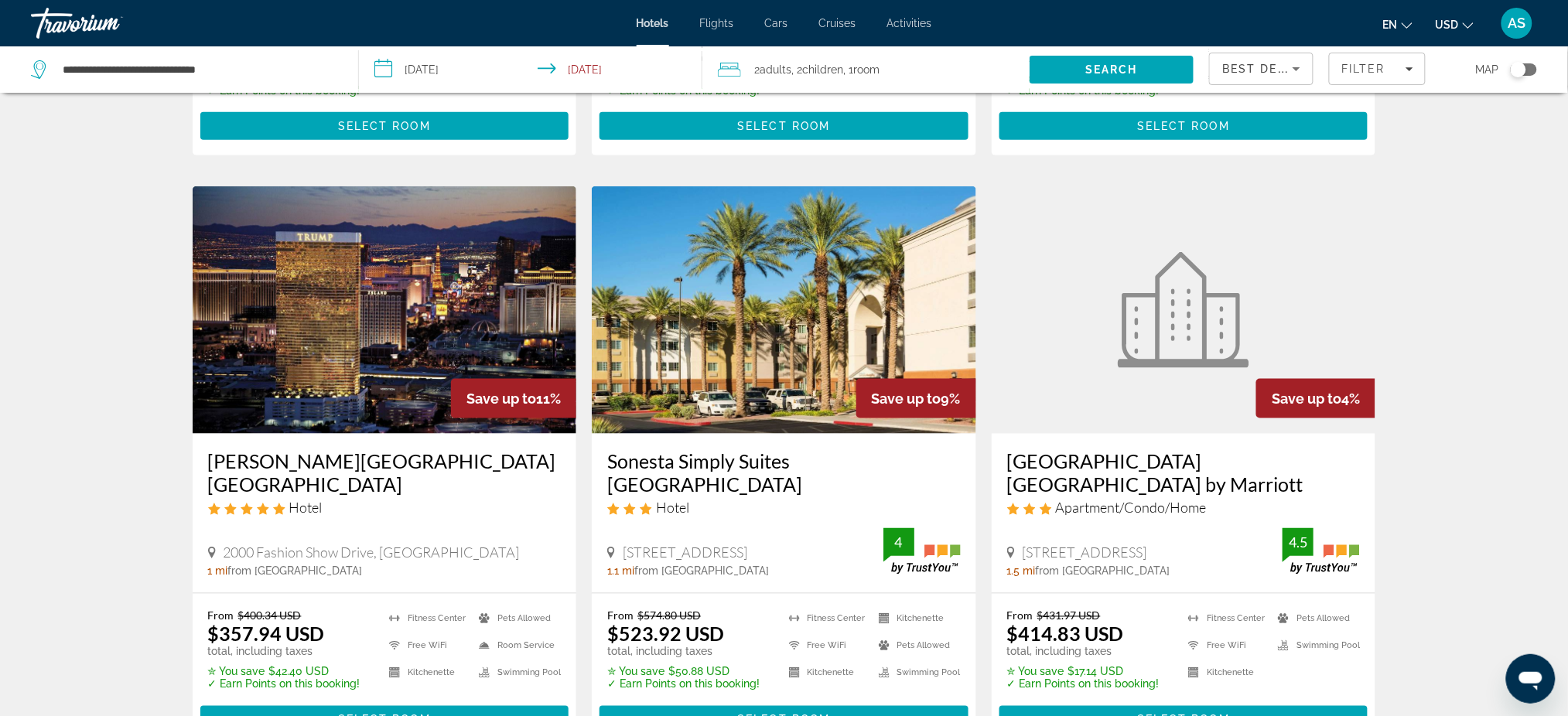
scroll to position [618, 0]
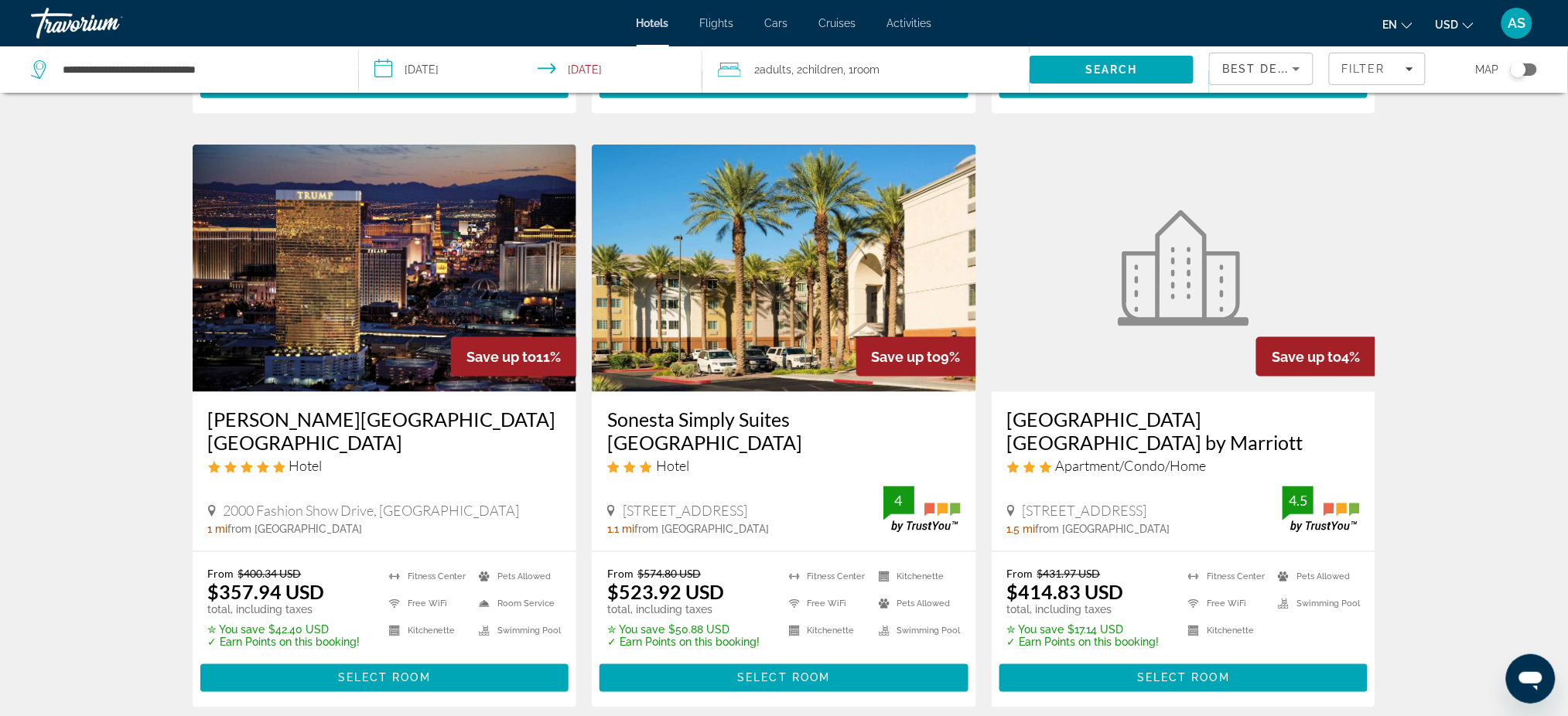
click at [343, 407] on h3 "[GEOGRAPHIC_DATA] [GEOGRAPHIC_DATA]" at bounding box center [384, 430] width 353 height 47
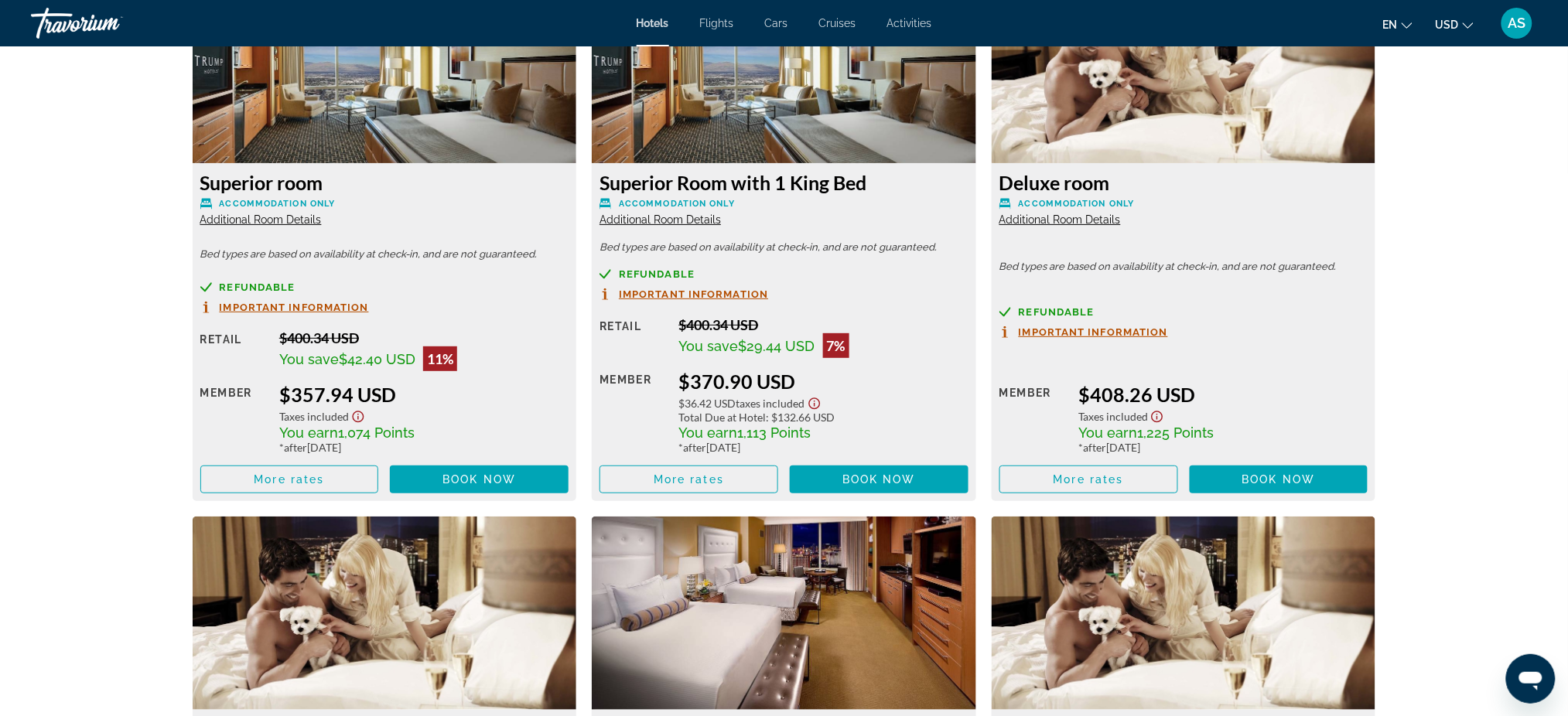
scroll to position [2228, 0]
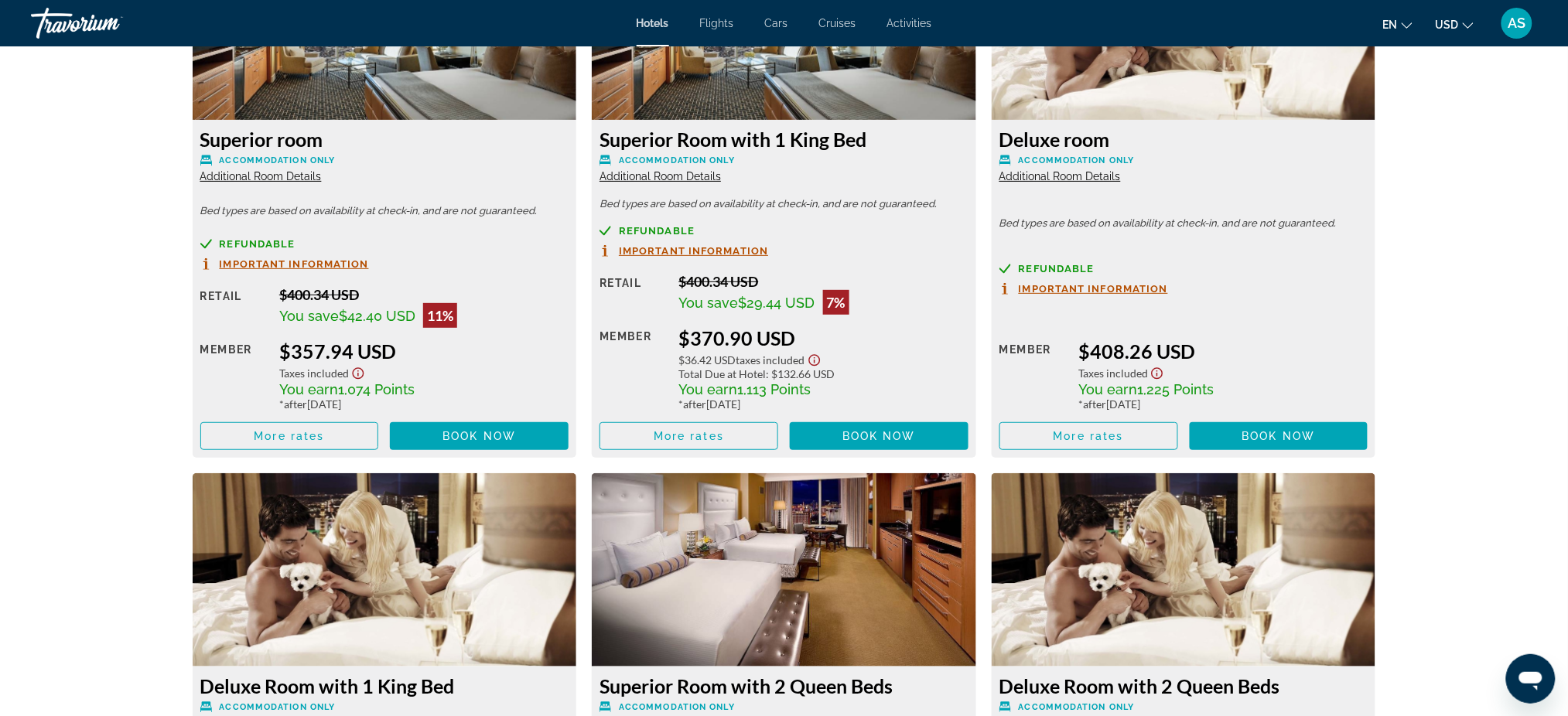
click at [299, 170] on span "Additional Room Details" at bounding box center [262, 176] width 122 height 12
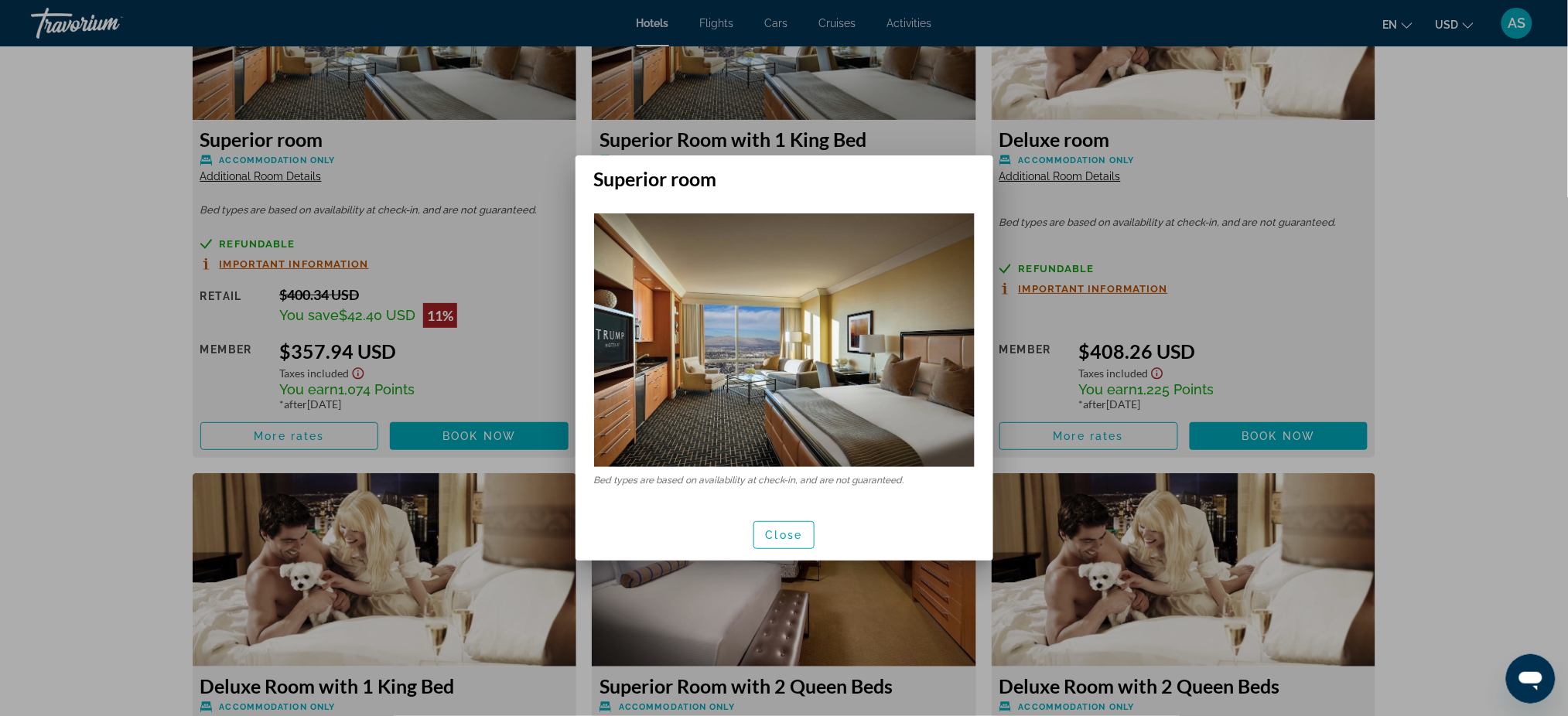
scroll to position [0, 0]
click at [461, 145] on div at bounding box center [784, 358] width 1568 height 716
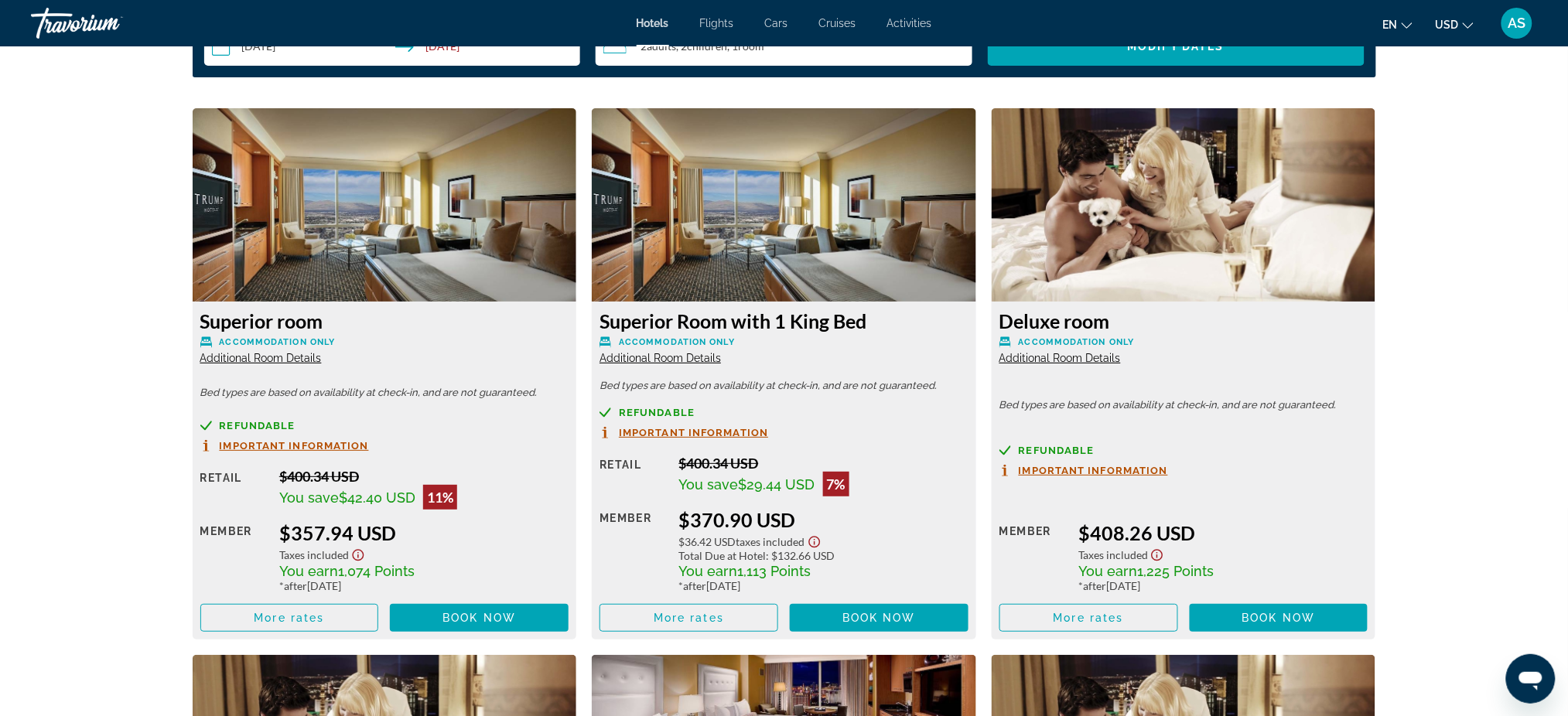
scroll to position [2022, 0]
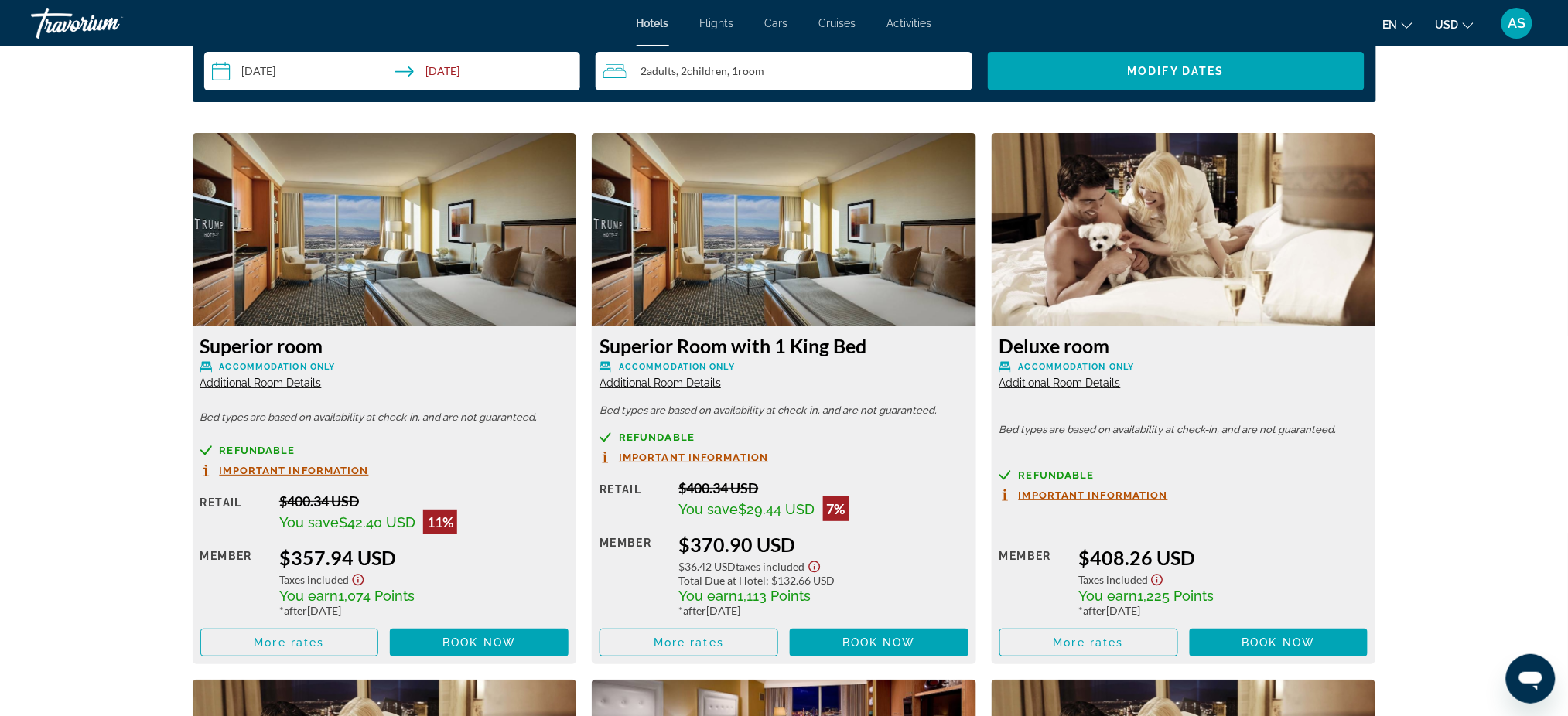
click at [308, 377] on span "Additional Room Details" at bounding box center [262, 382] width 122 height 12
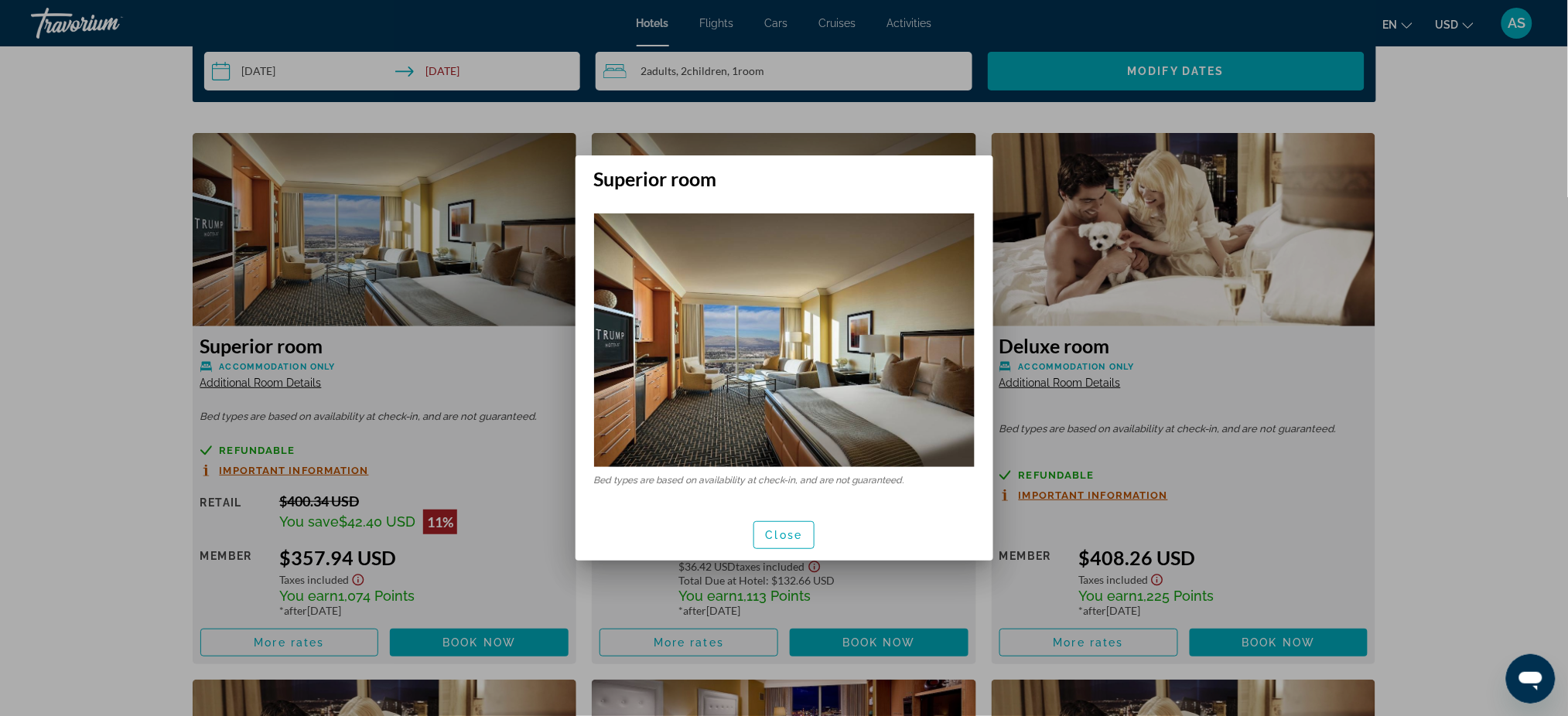
click at [395, 377] on div at bounding box center [784, 358] width 1568 height 716
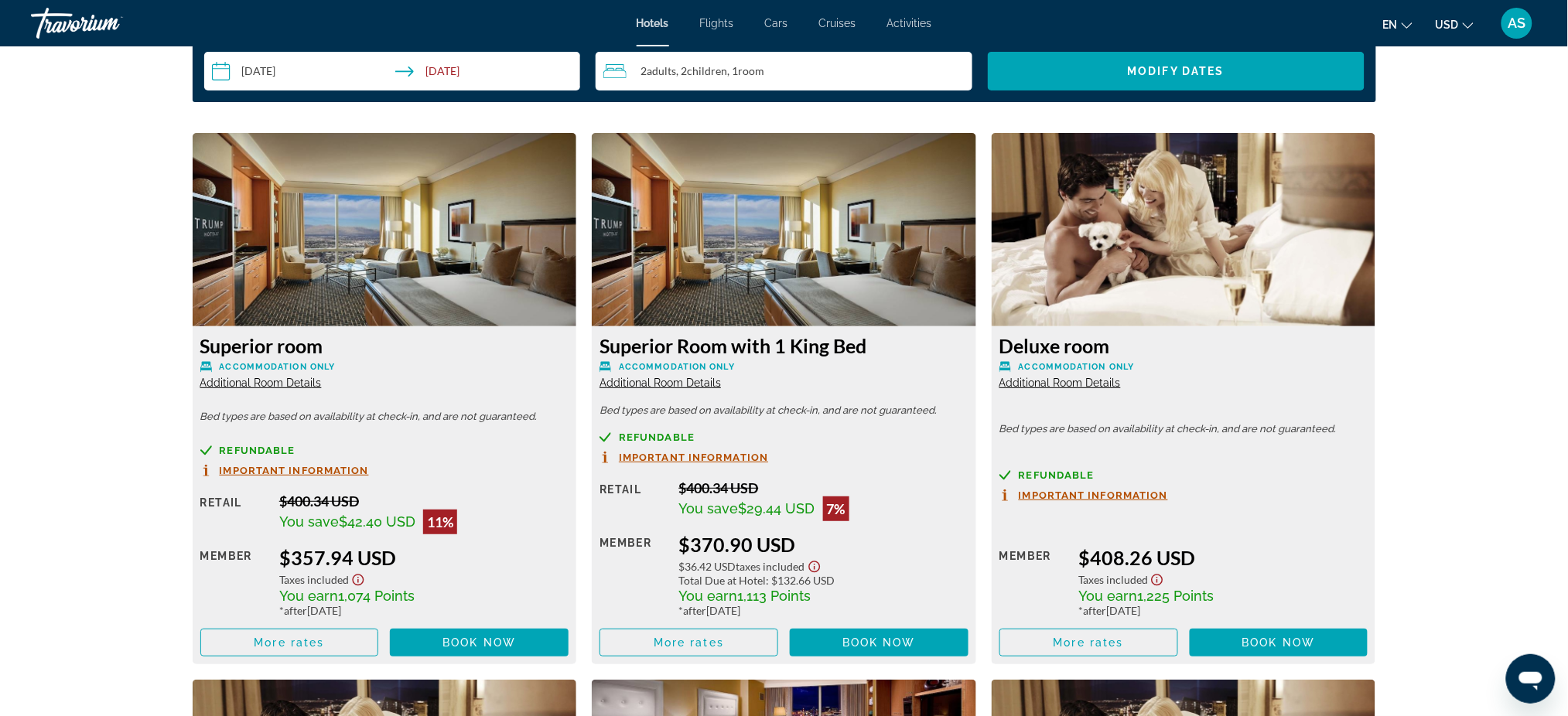
scroll to position [2022, 0]
click at [675, 377] on span "Additional Room Details" at bounding box center [660, 382] width 122 height 12
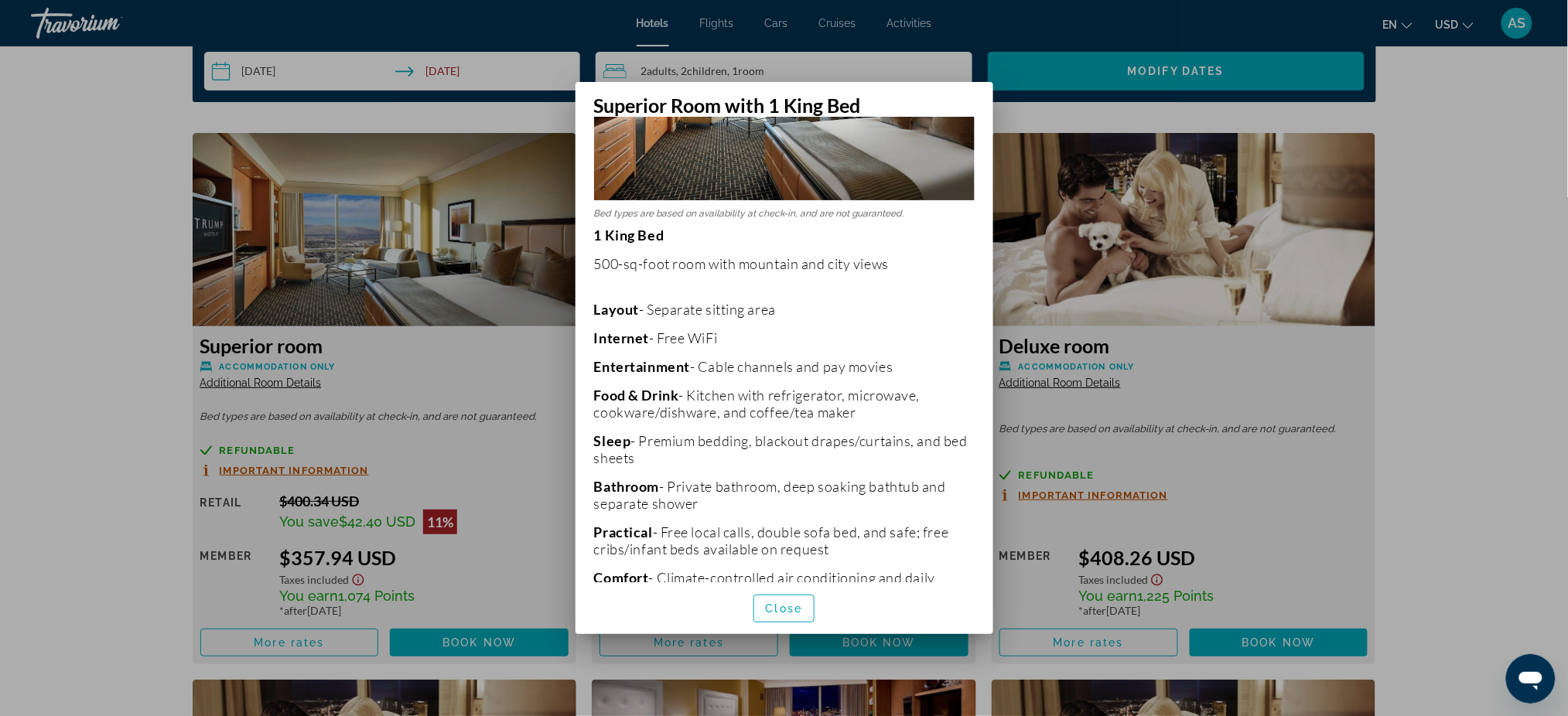
scroll to position [205, 0]
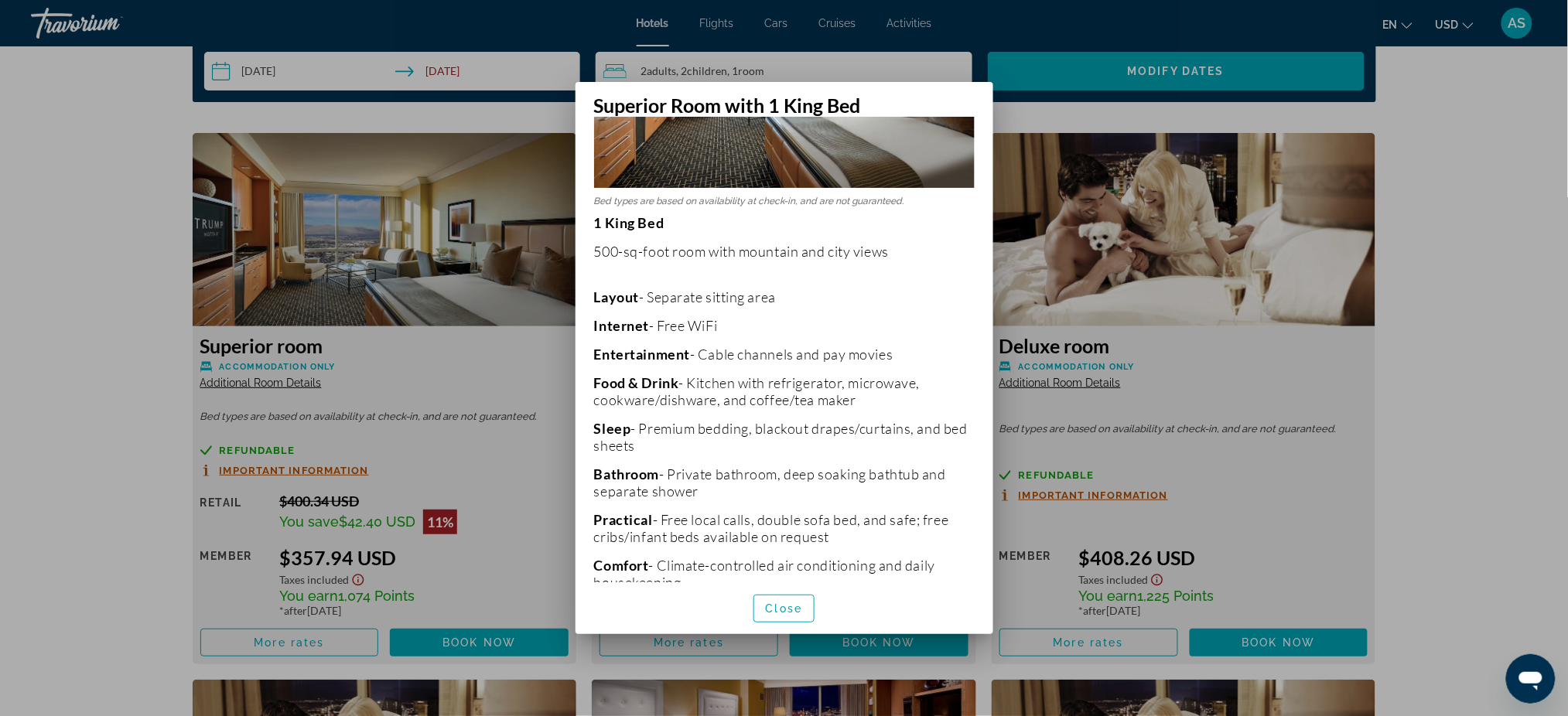
click at [511, 359] on div at bounding box center [784, 358] width 1568 height 716
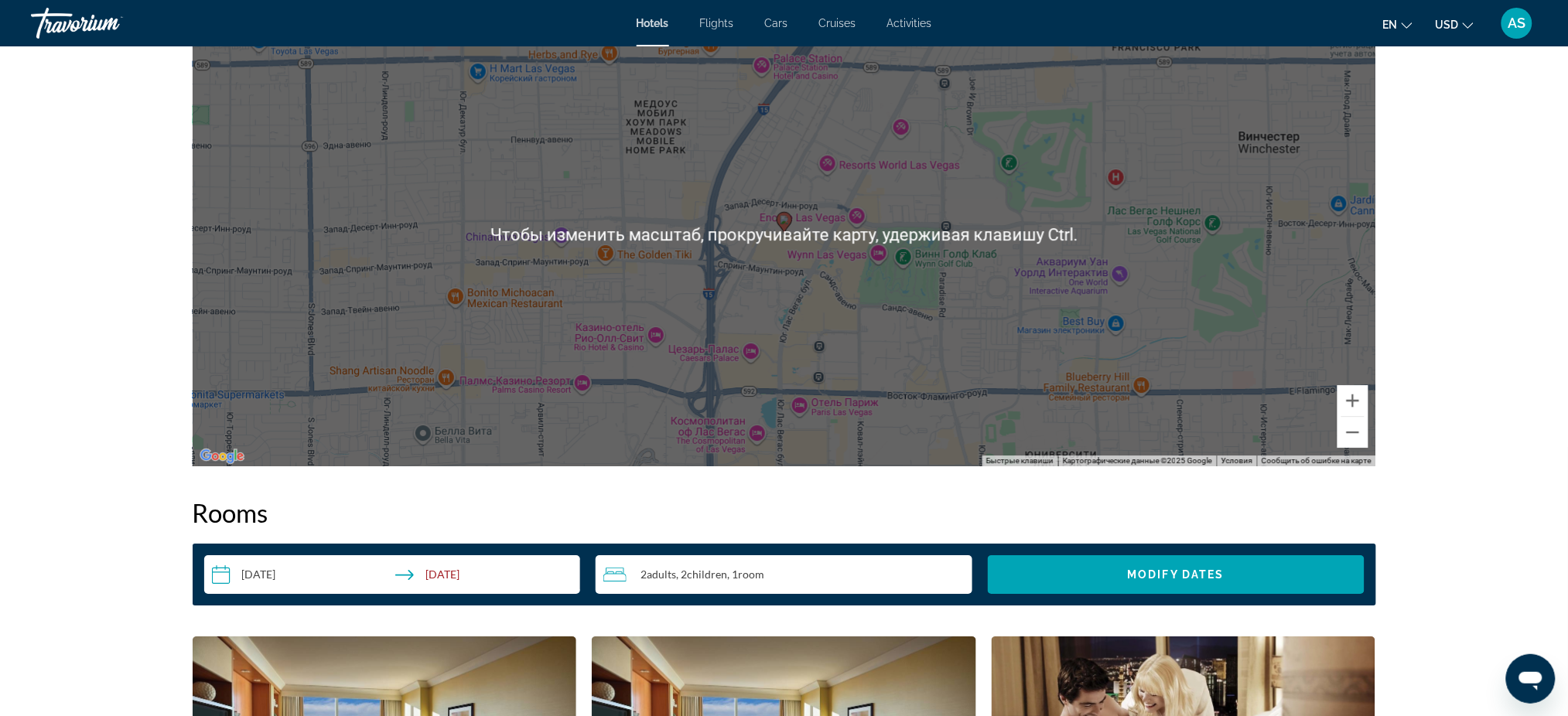
scroll to position [1505, 0]
